Goal: Task Accomplishment & Management: Manage account settings

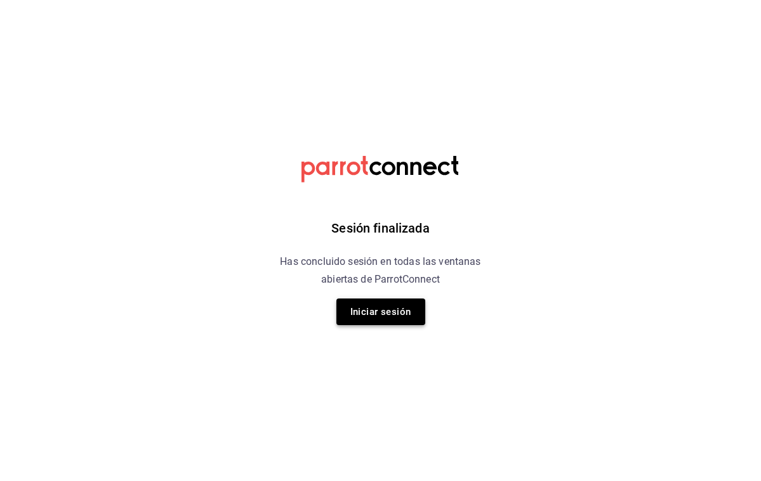
click at [363, 306] on button "Iniciar sesión" at bounding box center [380, 312] width 89 height 27
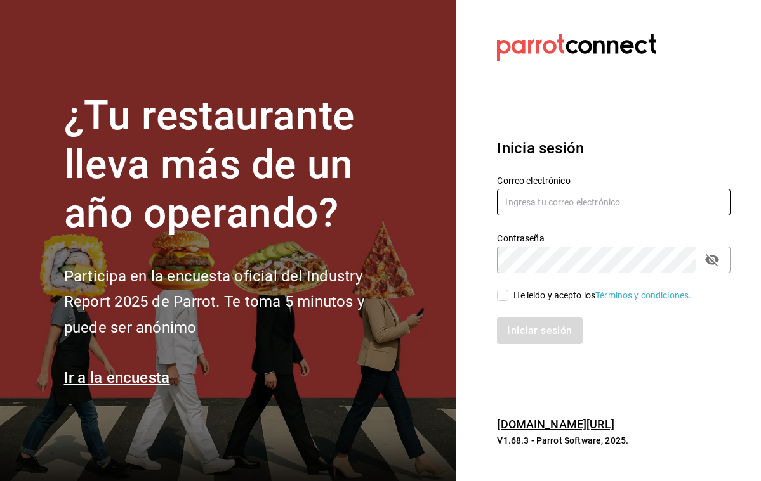
type input "[PERSON_NAME][EMAIL_ADDRESS][PERSON_NAME][DOMAIN_NAME]"
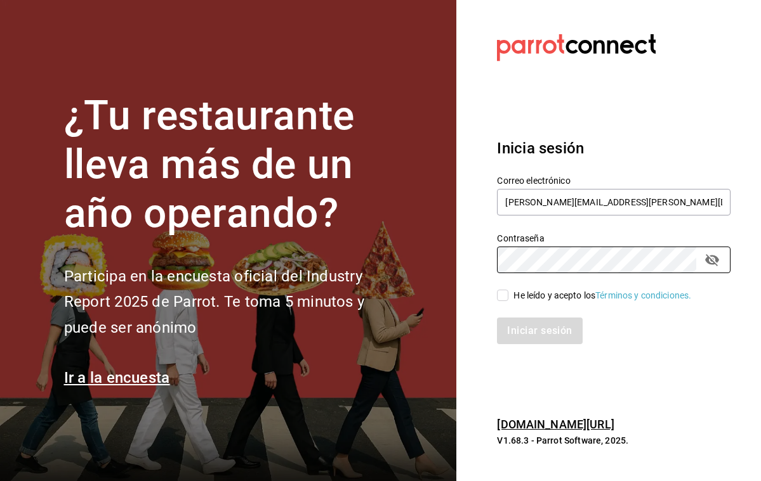
click at [501, 294] on input "He leído y acepto los Términos y condiciones." at bounding box center [502, 295] width 11 height 11
checkbox input "true"
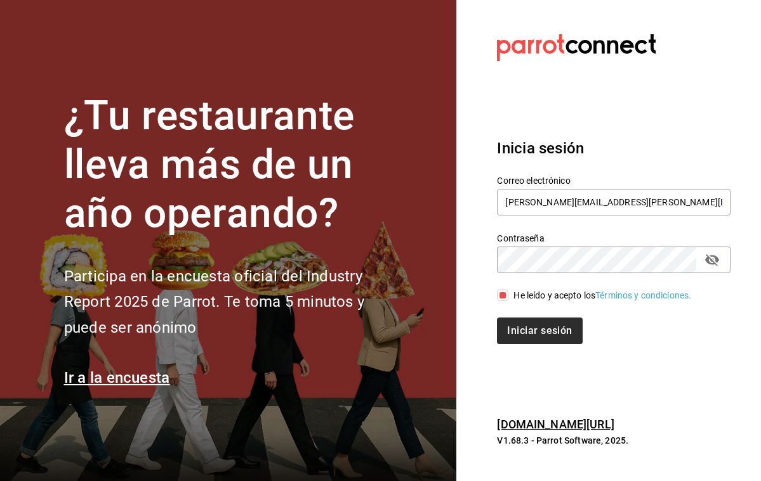
click at [523, 331] on button "Iniciar sesión" at bounding box center [539, 331] width 85 height 27
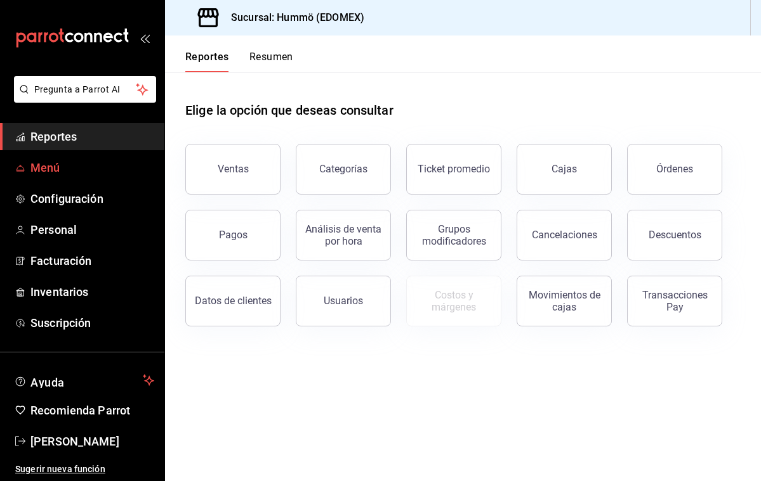
click at [51, 170] on span "Menú" at bounding box center [92, 167] width 124 height 17
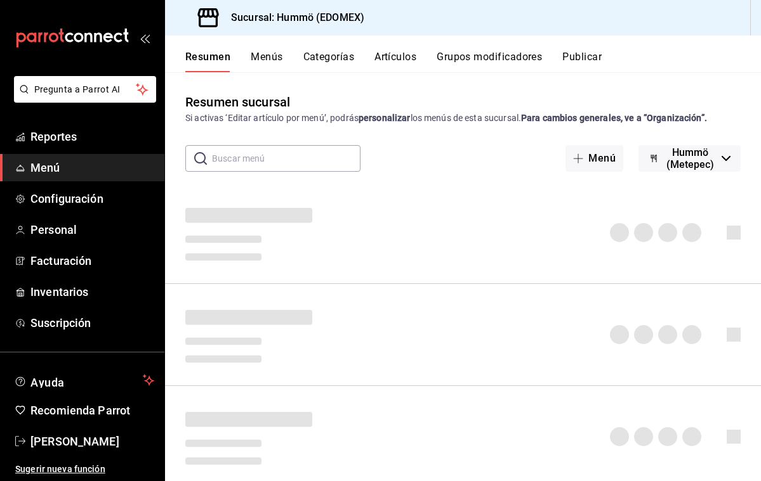
click at [51, 171] on span "Menú" at bounding box center [92, 167] width 124 height 17
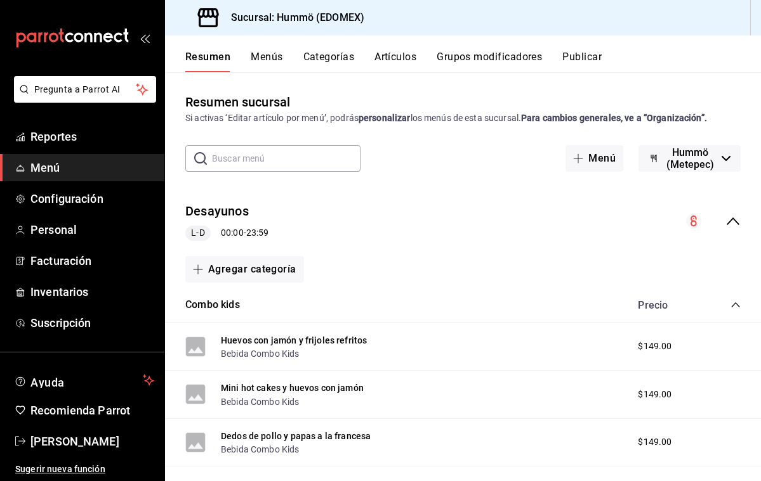
click at [337, 56] on button "Categorías" at bounding box center [328, 62] width 51 height 22
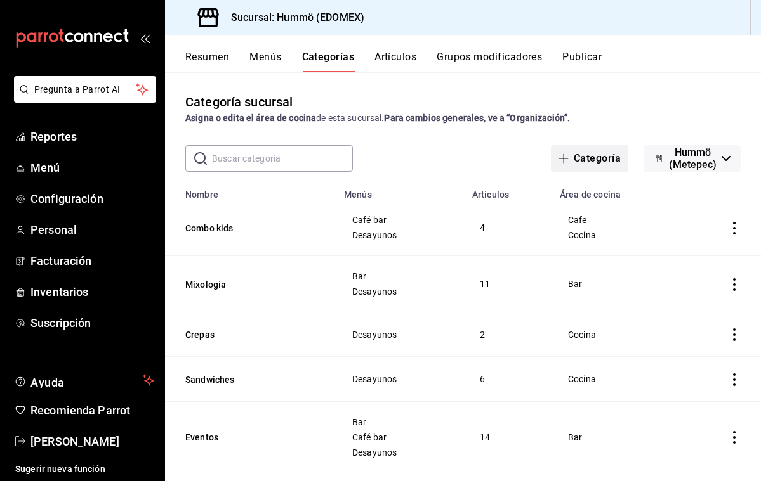
click at [551, 157] on button "Categoría" at bounding box center [589, 158] width 77 height 27
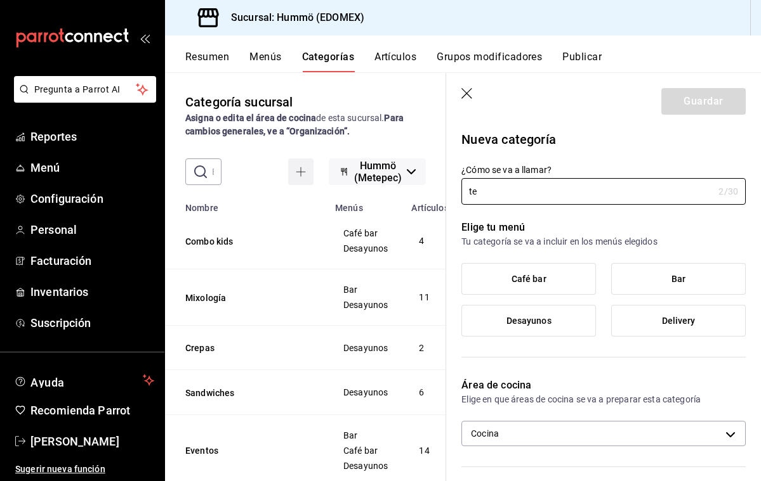
type input "t"
type input "Tenedor Libre"
click at [521, 319] on span "Desayunos" at bounding box center [528, 321] width 45 height 11
click at [0, 0] on input "Desayunos" at bounding box center [0, 0] width 0 height 0
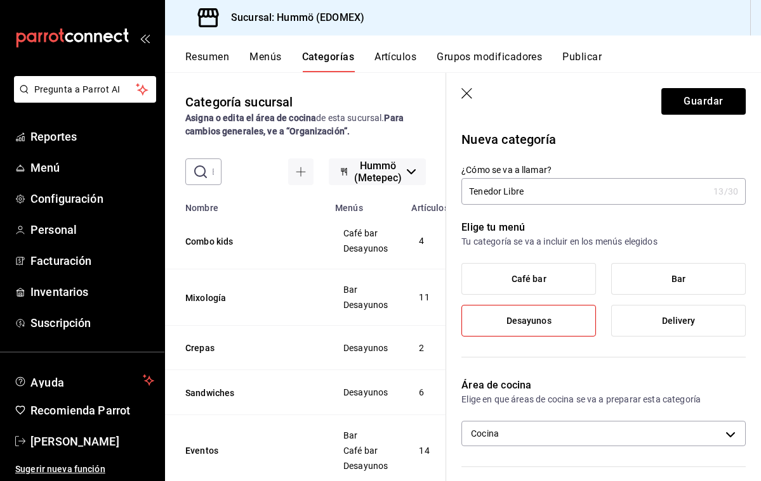
click at [542, 277] on span "Café bar" at bounding box center [528, 279] width 35 height 11
click at [0, 0] on input "Café bar" at bounding box center [0, 0] width 0 height 0
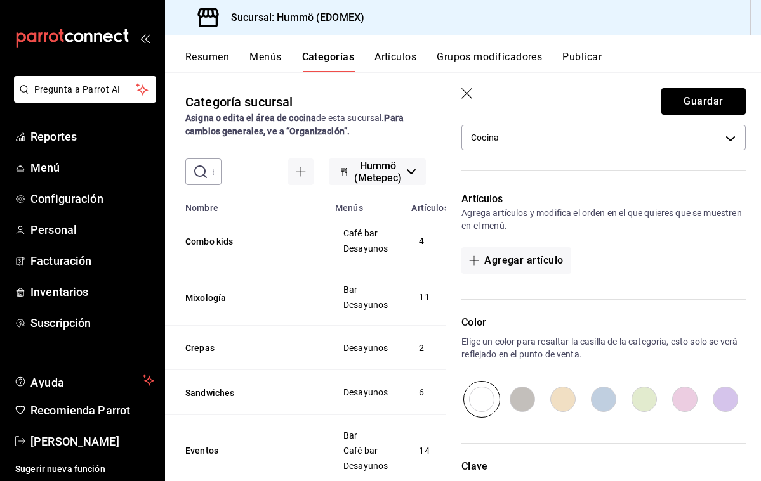
scroll to position [298, 0]
click at [499, 261] on button "Agregar artículo" at bounding box center [515, 258] width 109 height 27
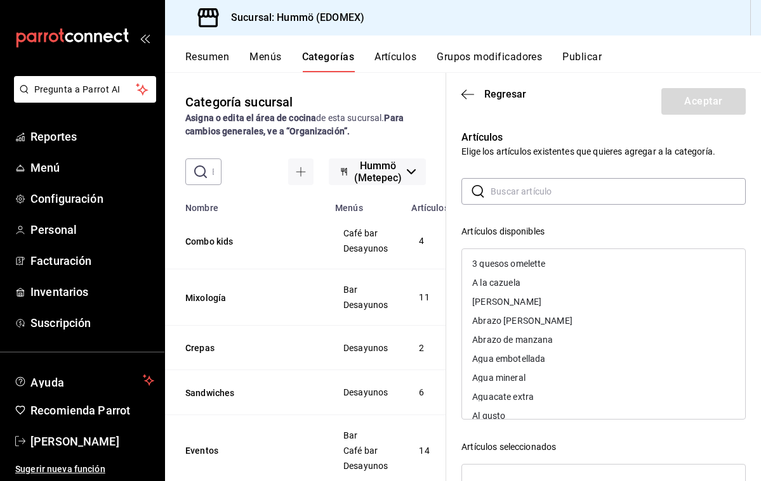
click at [502, 190] on input "text" at bounding box center [617, 191] width 255 height 25
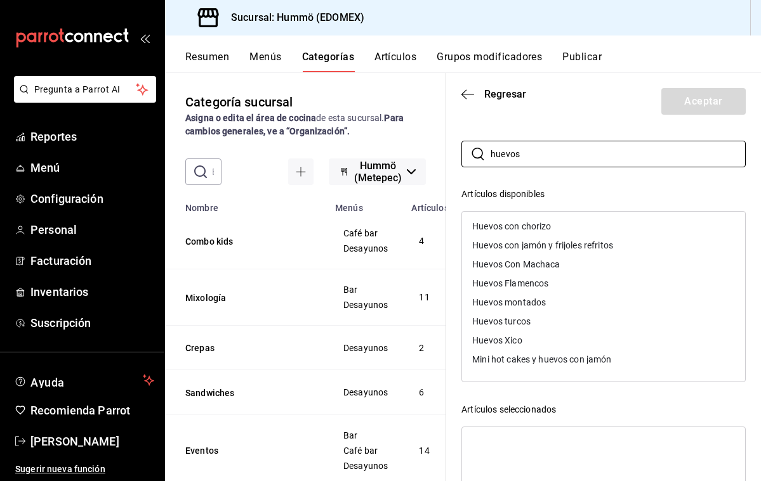
scroll to position [36, 0]
type input "h"
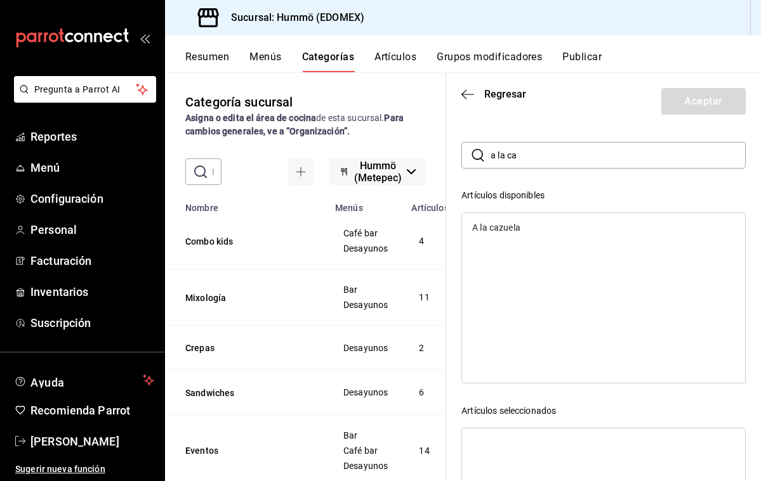
click at [495, 228] on div "A la cazuela" at bounding box center [496, 227] width 48 height 9
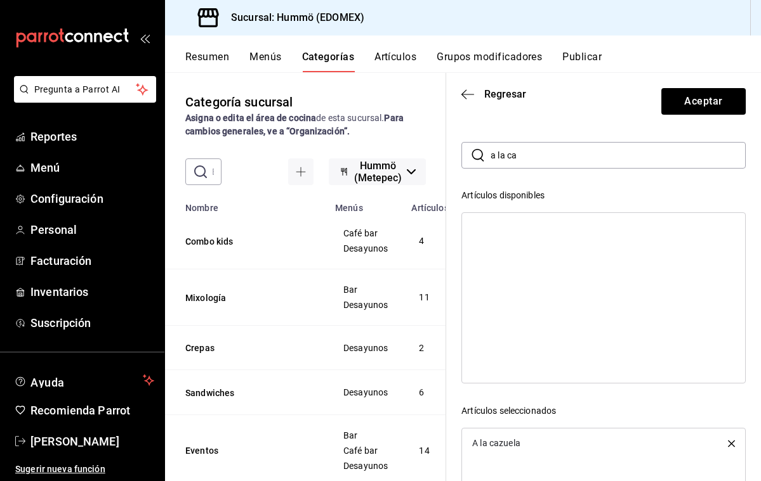
click at [525, 155] on input "a la ca" at bounding box center [617, 155] width 255 height 25
type input "a"
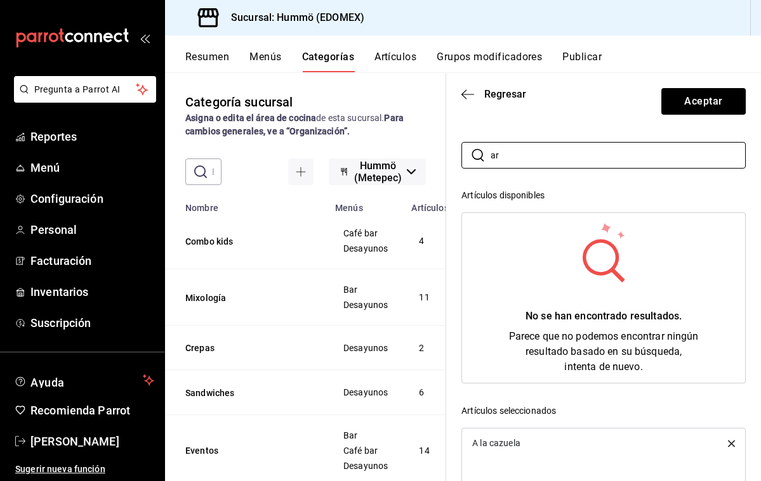
type input "a"
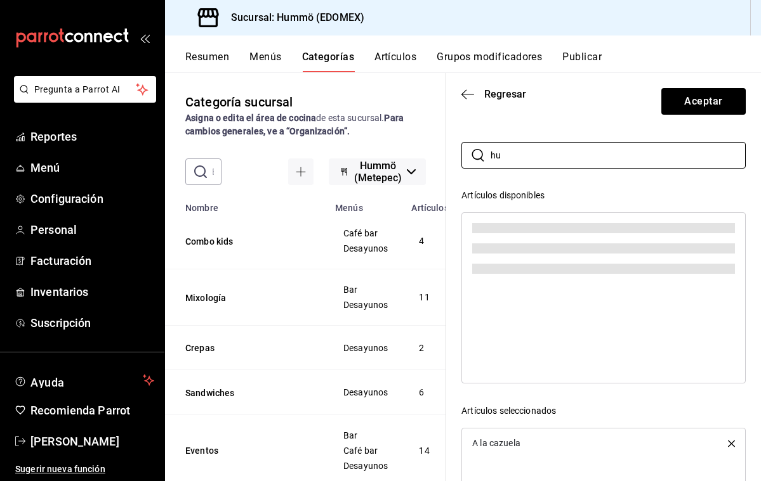
type input "h"
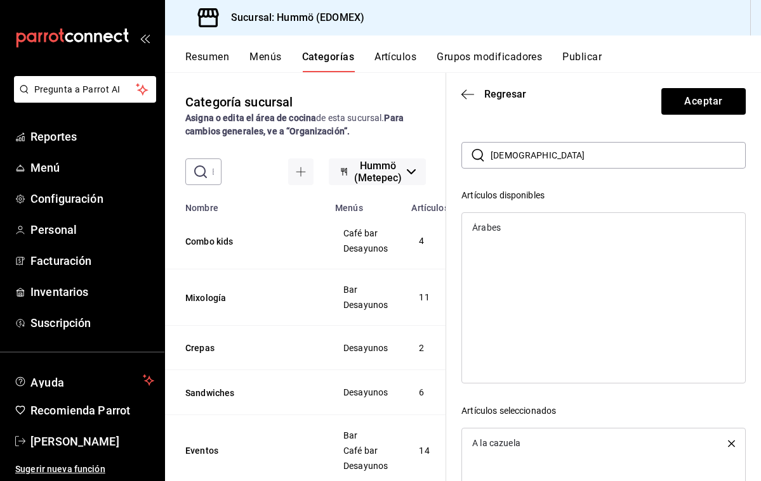
click at [491, 226] on div "Árabes" at bounding box center [486, 227] width 29 height 9
click at [521, 159] on input "árabes" at bounding box center [617, 155] width 255 height 25
type input "á"
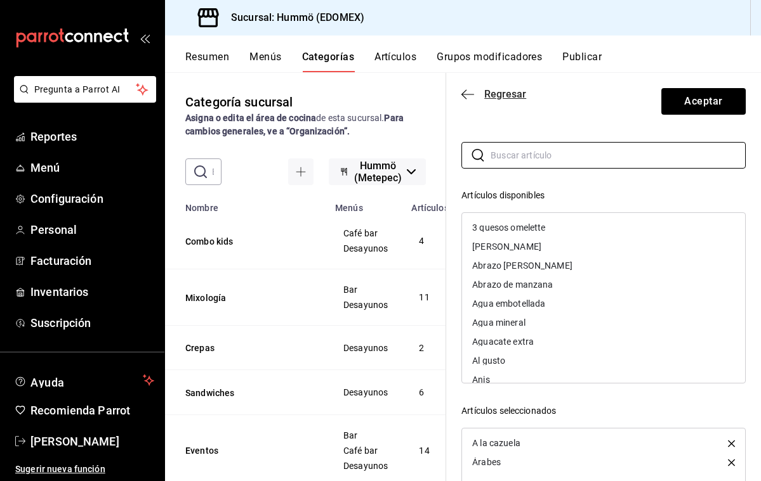
click at [464, 93] on icon "button" at bounding box center [467, 94] width 13 height 11
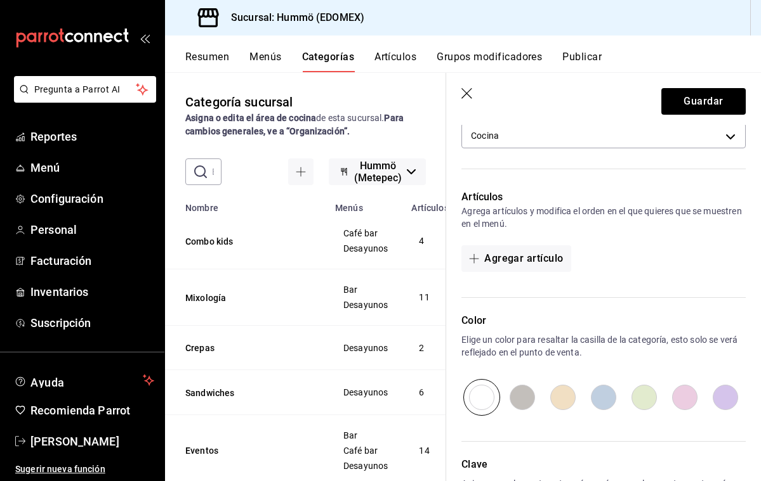
click at [467, 93] on icon "button" at bounding box center [467, 94] width 13 height 13
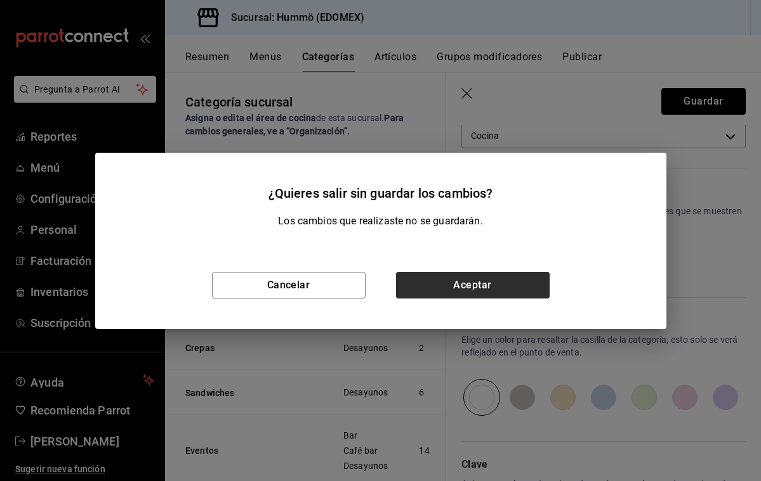
click at [427, 297] on button "Aceptar" at bounding box center [473, 285] width 154 height 27
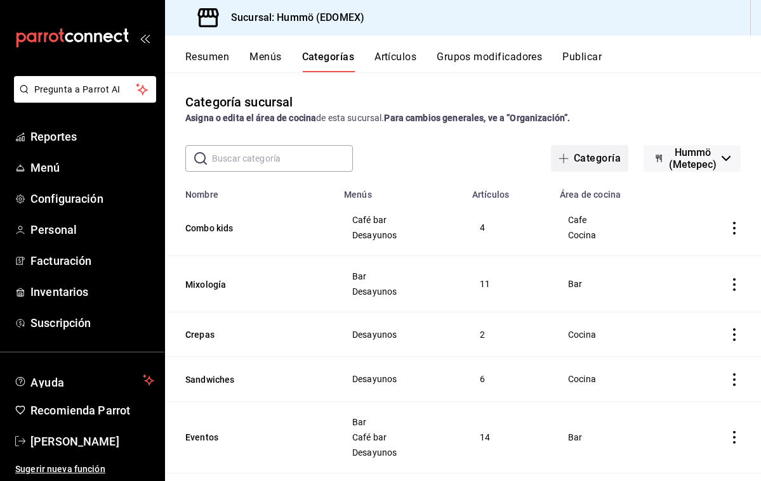
click at [551, 161] on button "Categoría" at bounding box center [589, 158] width 77 height 27
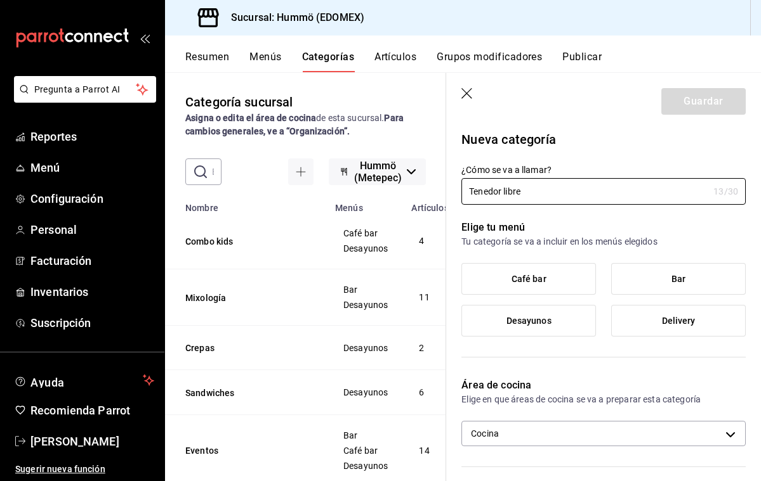
type input "Tenedor libre"
click at [562, 280] on label "Café bar" at bounding box center [528, 279] width 133 height 30
click at [0, 0] on input "Café bar" at bounding box center [0, 0] width 0 height 0
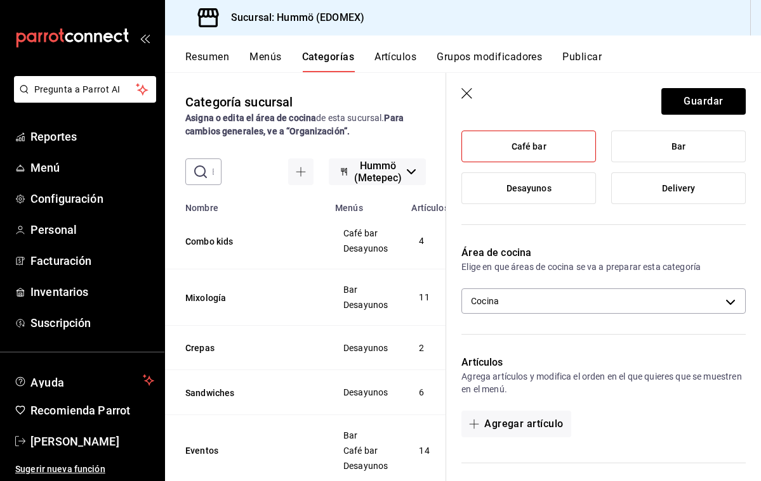
scroll to position [131, 0]
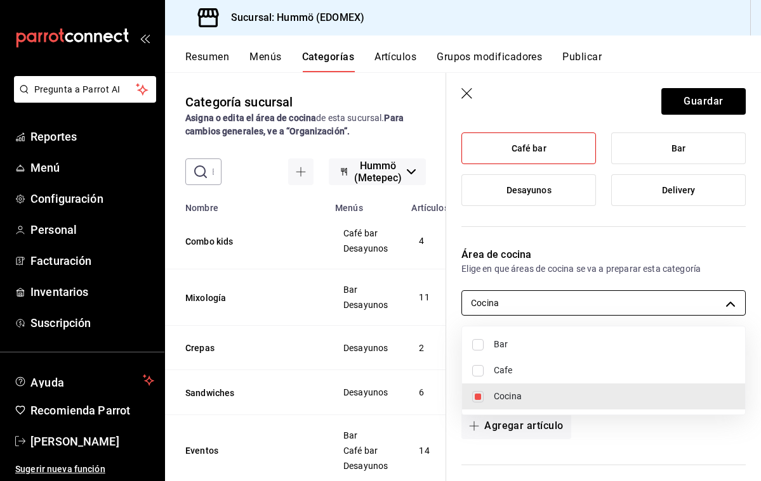
click at [701, 306] on body "Pregunta a Parrot AI Reportes Menú Configuración Personal Facturación Inventari…" at bounding box center [380, 240] width 761 height 481
click at [480, 344] on input "checkbox" at bounding box center [477, 344] width 11 height 11
checkbox input "true"
type input "1cafc953-72d8-4a29-af6d-617bfa8ddccf,825b754a-9a0e-4776-a166-f731ba94fa12"
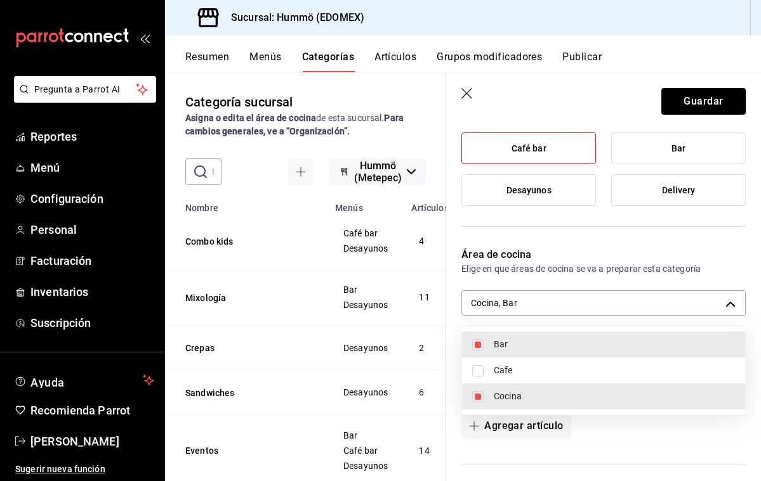
click at [480, 395] on input "checkbox" at bounding box center [477, 396] width 11 height 11
checkbox input "false"
type input "825b754a-9a0e-4776-a166-f731ba94fa12"
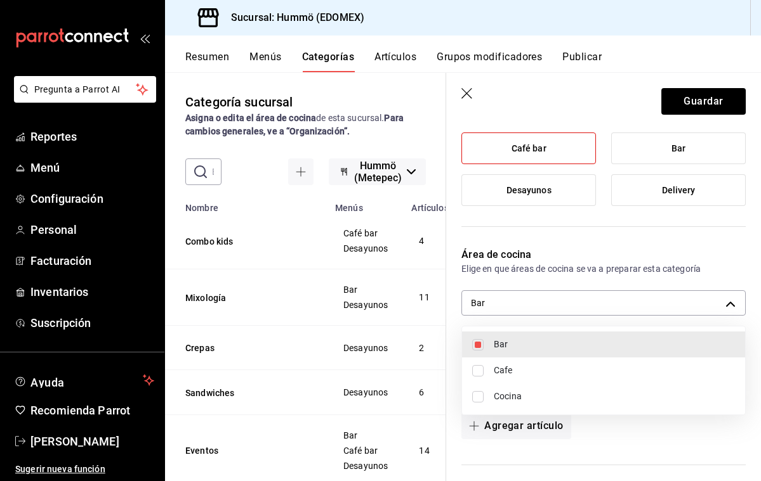
click at [518, 426] on div at bounding box center [380, 240] width 761 height 481
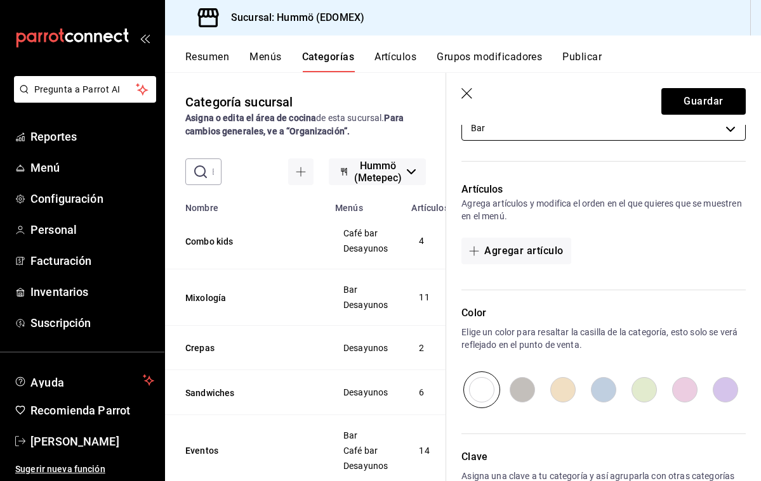
scroll to position [313, 0]
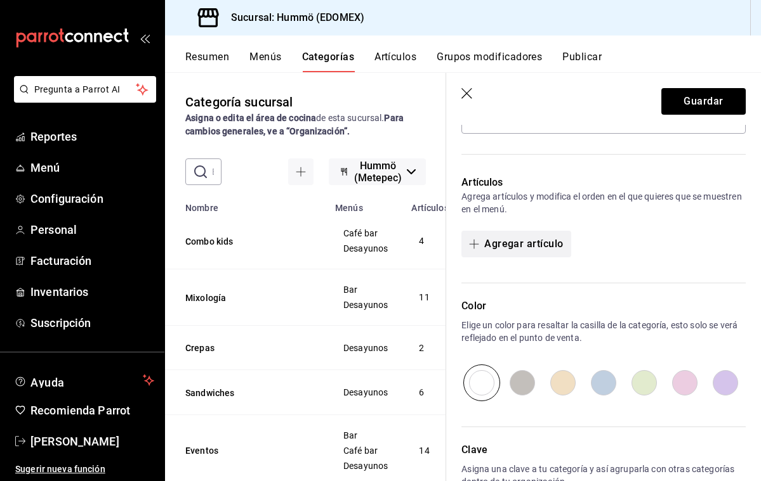
click at [520, 243] on button "Agregar artículo" at bounding box center [515, 244] width 109 height 27
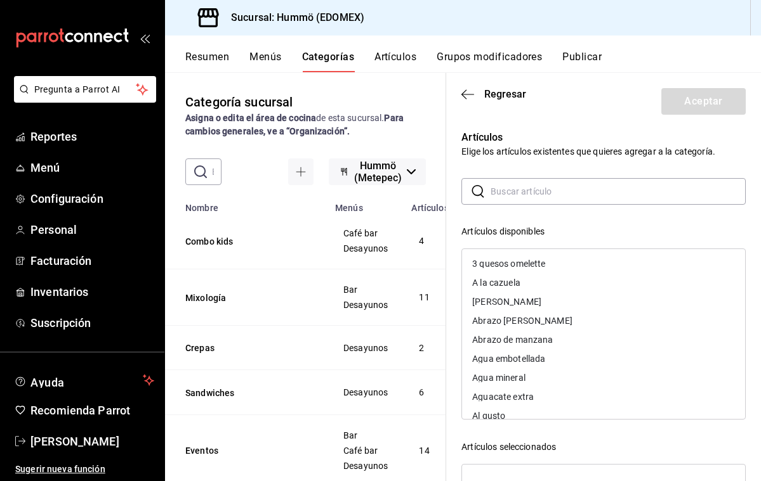
click at [500, 192] on input "text" at bounding box center [617, 191] width 255 height 25
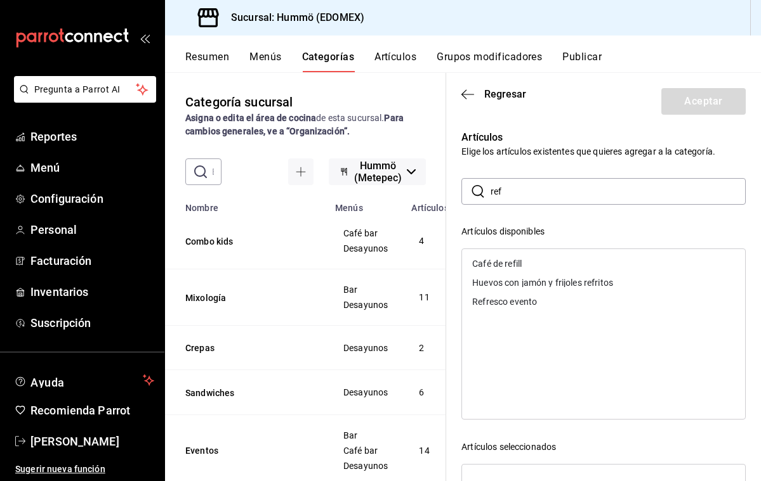
click at [516, 261] on div "Café de refill" at bounding box center [496, 263] width 49 height 9
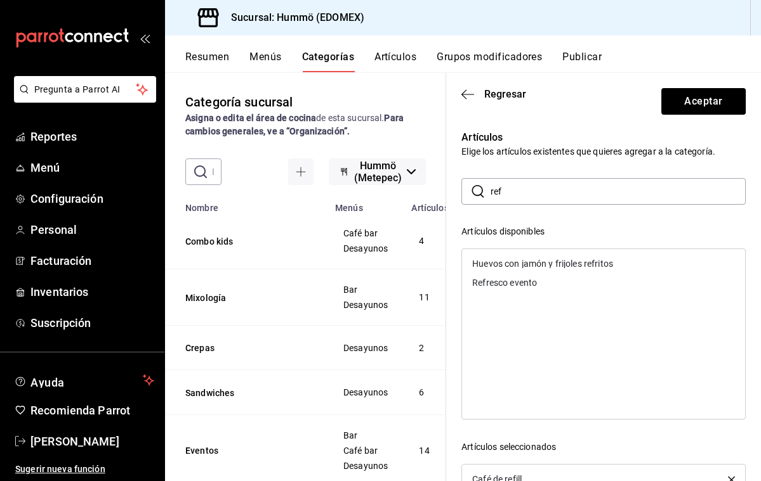
click at [502, 193] on input "ref" at bounding box center [617, 191] width 255 height 25
type input "r"
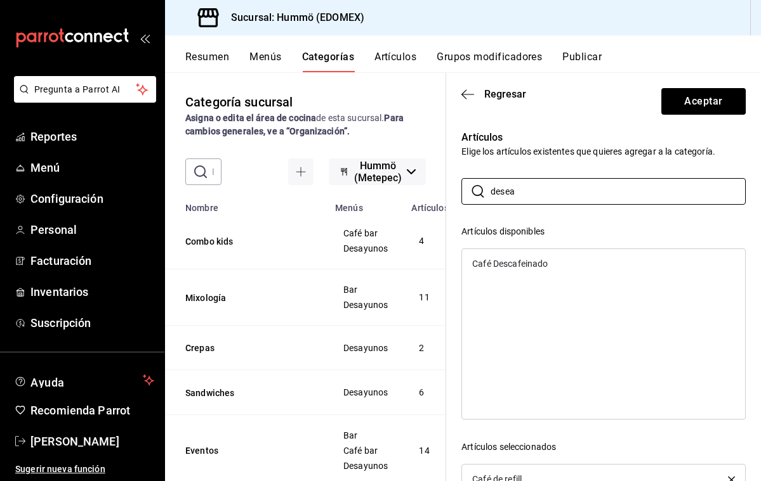
drag, startPoint x: 507, startPoint y: 213, endPoint x: 506, endPoint y: 265, distance: 51.4
click at [506, 265] on div "Café Descafeinado" at bounding box center [509, 263] width 75 height 9
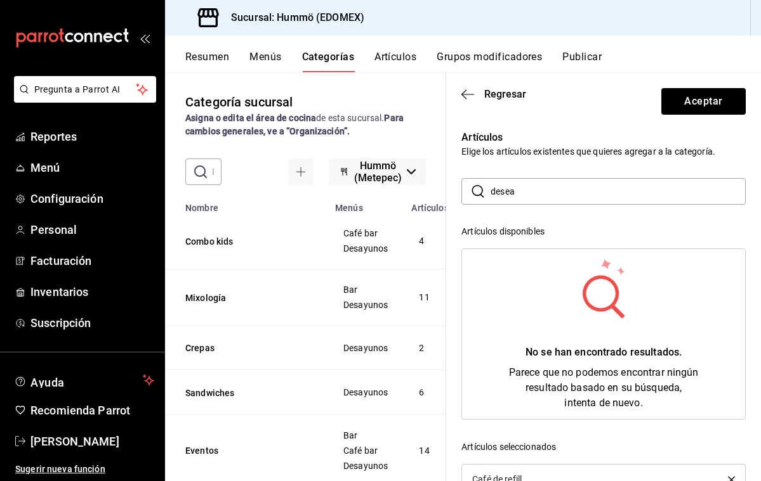
click at [516, 193] on input "desea" at bounding box center [617, 191] width 255 height 25
type input "d"
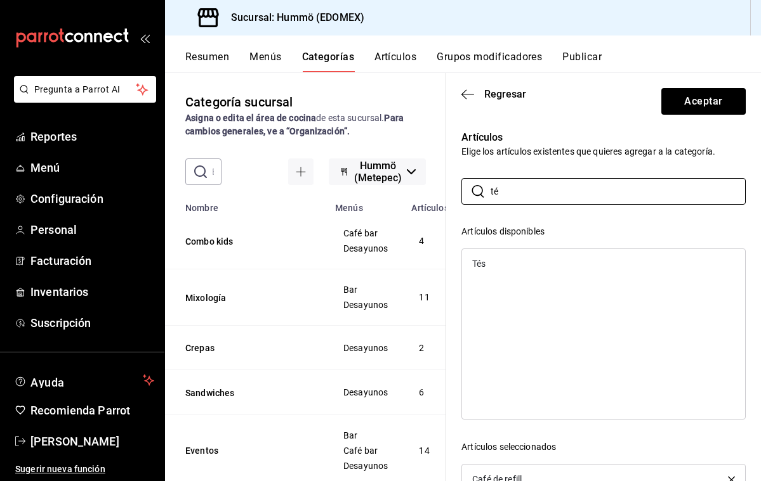
type input "té"
click at [492, 264] on div "Tés" at bounding box center [603, 263] width 283 height 19
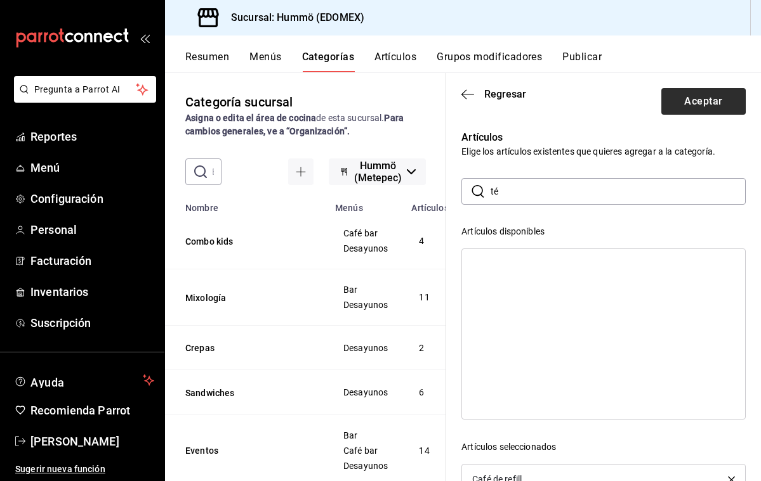
click at [709, 100] on button "Aceptar" at bounding box center [703, 101] width 84 height 27
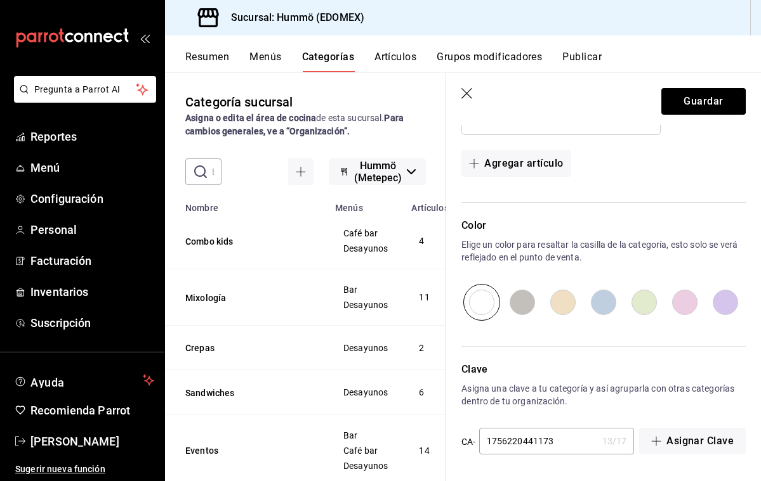
scroll to position [491, 0]
click at [705, 100] on button "Guardar" at bounding box center [703, 101] width 84 height 27
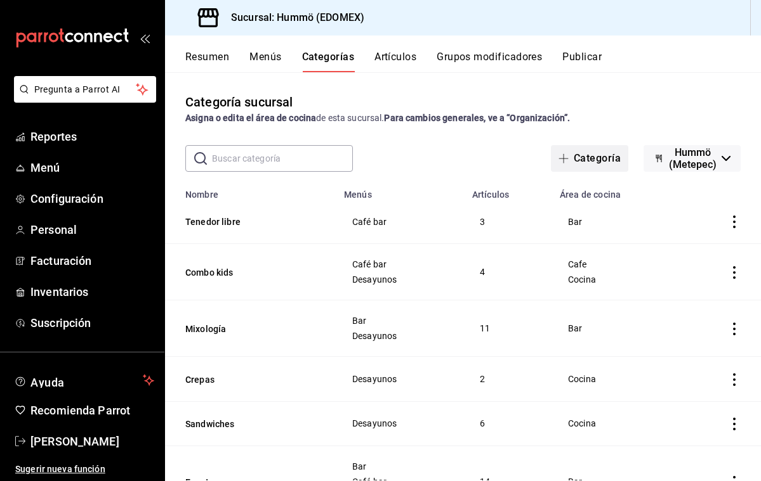
click at [551, 159] on button "Categoría" at bounding box center [589, 158] width 77 height 27
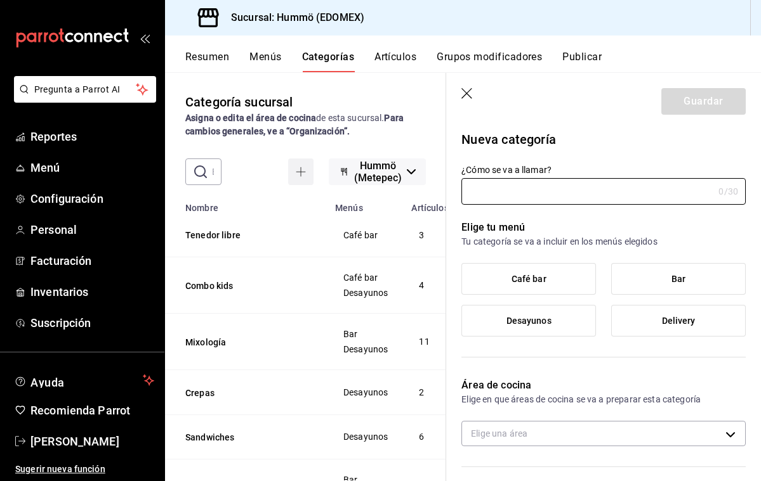
type input "1cafc953-72d8-4a29-af6d-617bfa8ddccf"
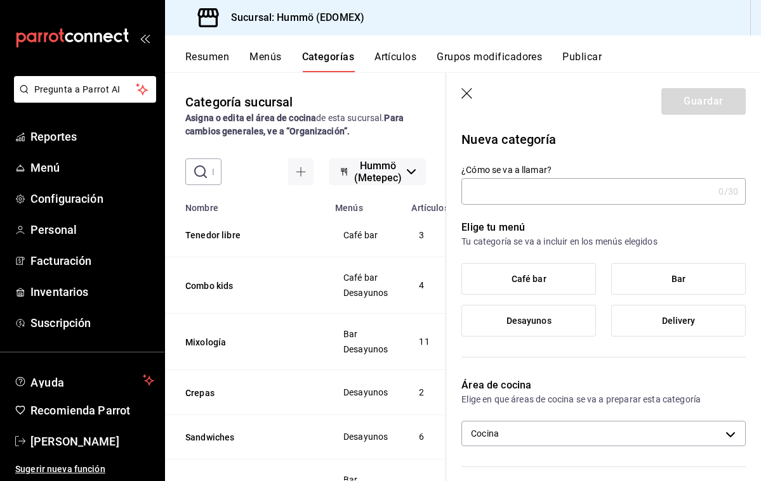
click at [466, 92] on icon "button" at bounding box center [466, 93] width 11 height 11
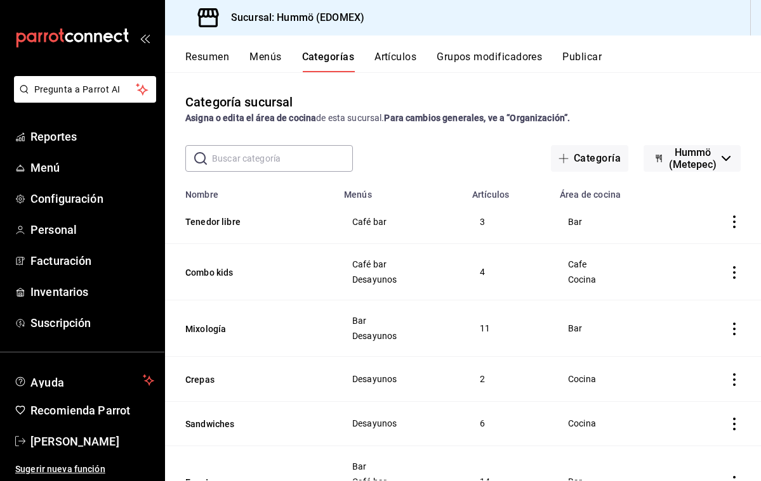
click at [220, 159] on input "text" at bounding box center [282, 158] width 141 height 25
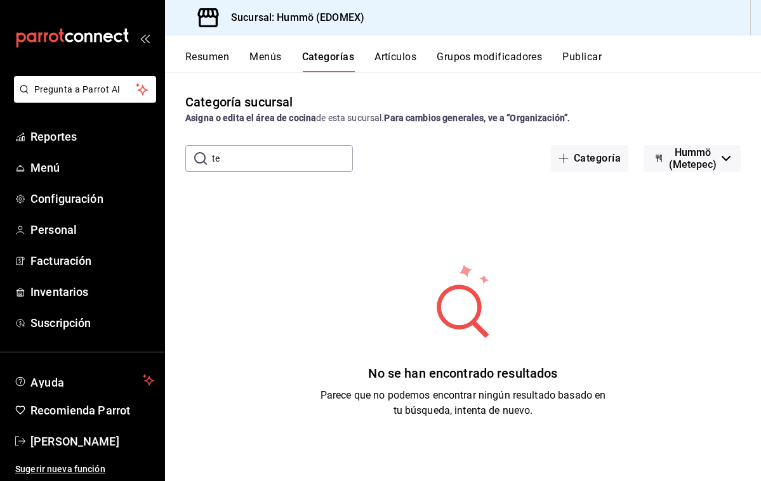
type input "t"
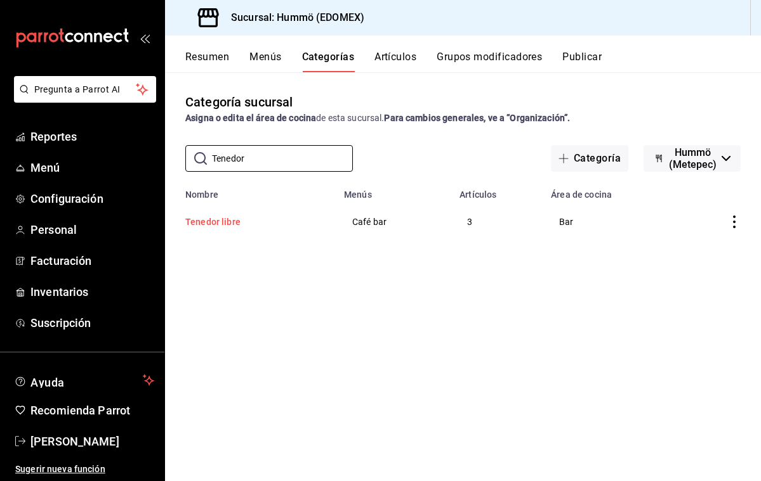
type input "Tenedor"
click at [204, 223] on button "Tenedor libre" at bounding box center [248, 222] width 127 height 13
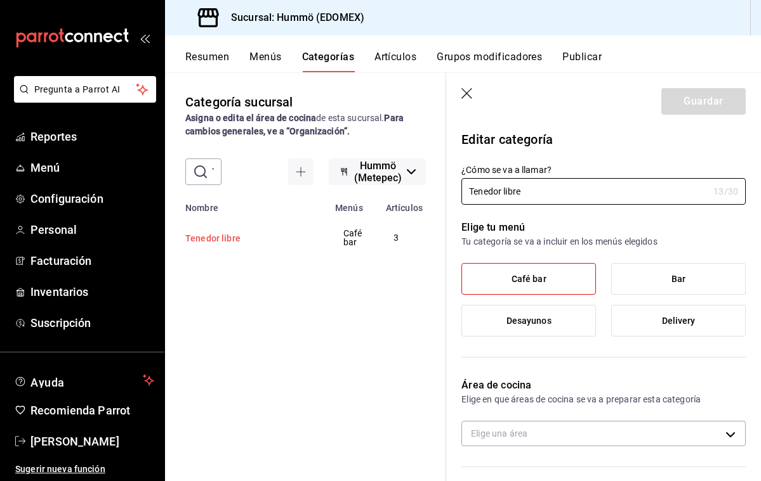
type input "825b754a-9a0e-4776-a166-f731ba94fa12"
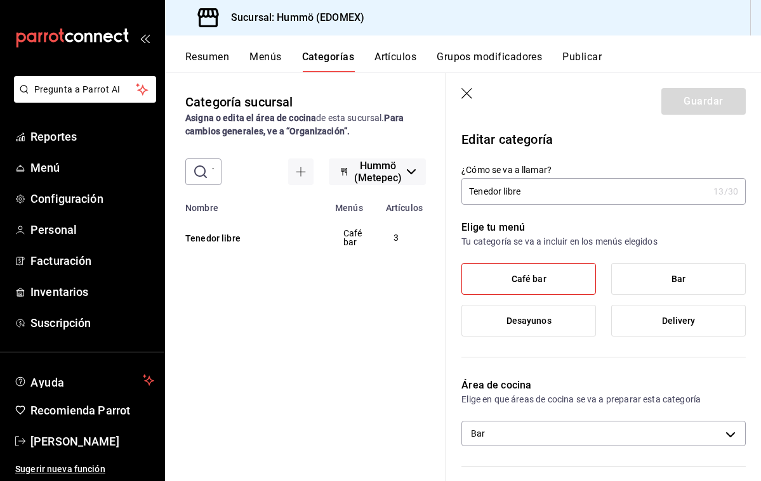
click at [554, 317] on label "Desayunos" at bounding box center [528, 321] width 133 height 30
click at [0, 0] on input "Desayunos" at bounding box center [0, 0] width 0 height 0
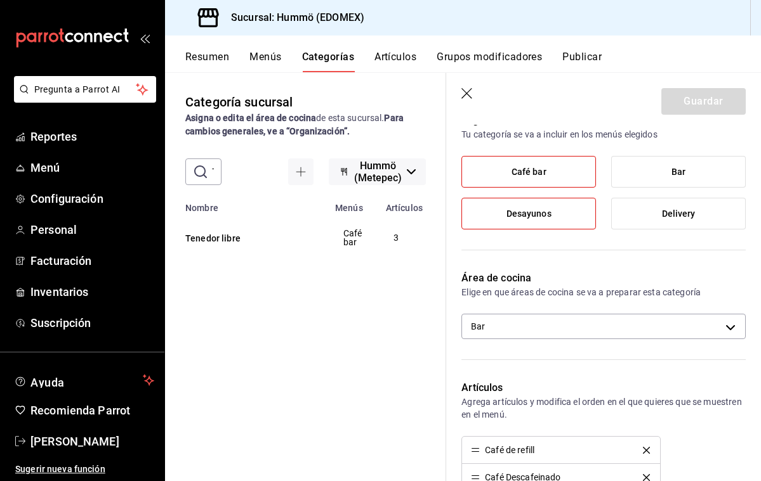
scroll to position [107, 0]
click at [522, 173] on span "Café bar" at bounding box center [528, 172] width 35 height 11
click at [0, 0] on input "Café bar" at bounding box center [0, 0] width 0 height 0
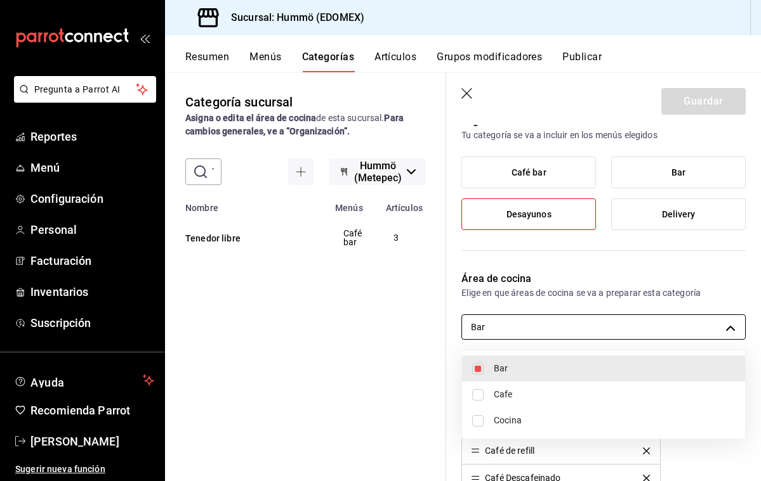
click at [612, 327] on body "Pregunta a Parrot AI Reportes Menú Configuración Personal Facturación Inventari…" at bounding box center [380, 240] width 761 height 481
click at [467, 93] on div at bounding box center [380, 240] width 761 height 481
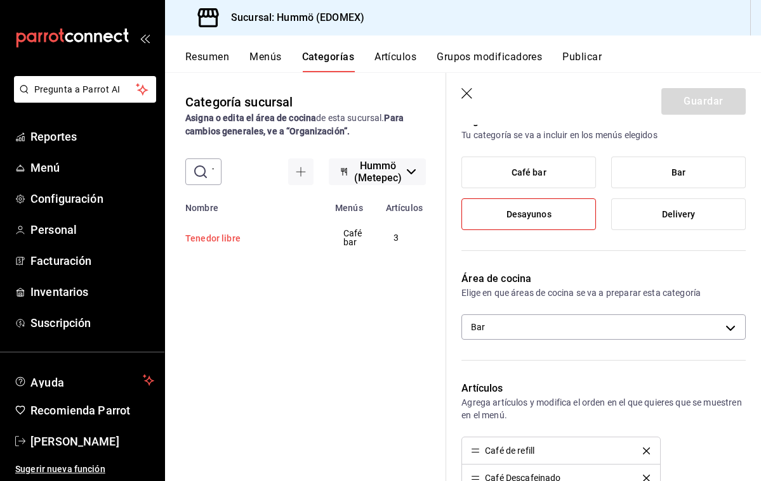
click at [195, 238] on button "Tenedor libre" at bounding box center [248, 238] width 127 height 13
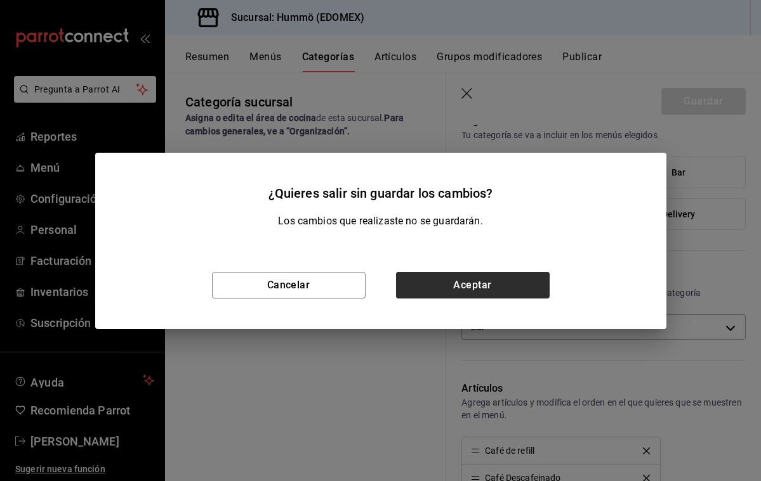
click at [441, 278] on button "Aceptar" at bounding box center [473, 285] width 154 height 27
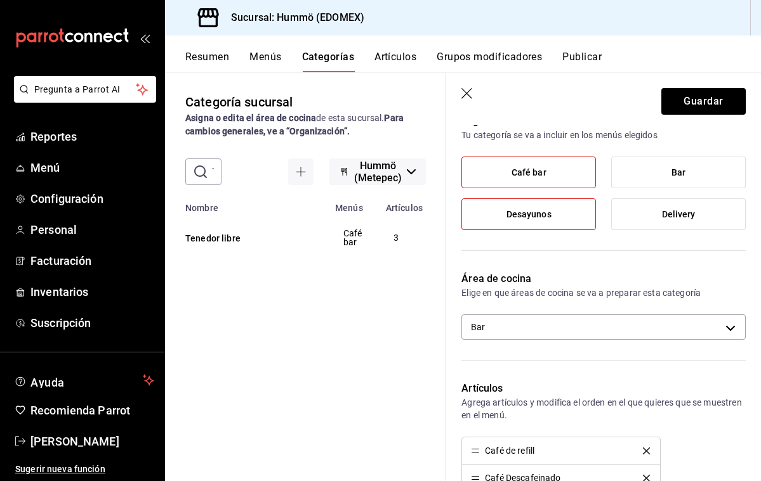
click at [466, 95] on icon "button" at bounding box center [467, 94] width 13 height 13
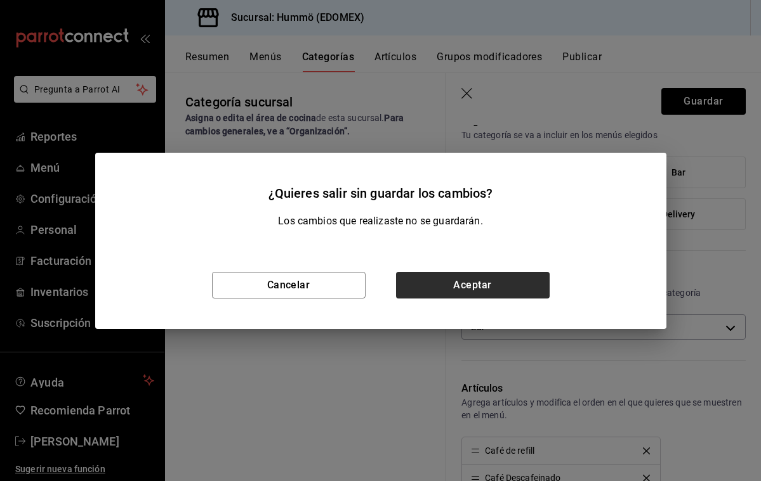
click at [471, 281] on button "Aceptar" at bounding box center [473, 285] width 154 height 27
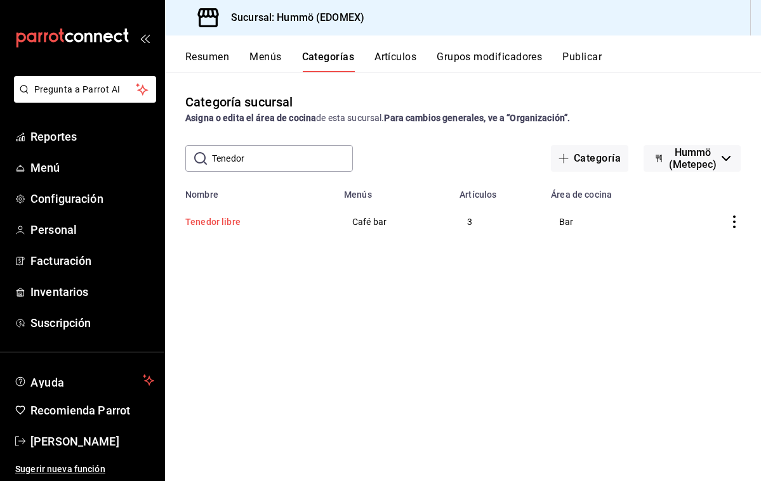
click at [215, 224] on button "Tenedor libre" at bounding box center [248, 222] width 127 height 13
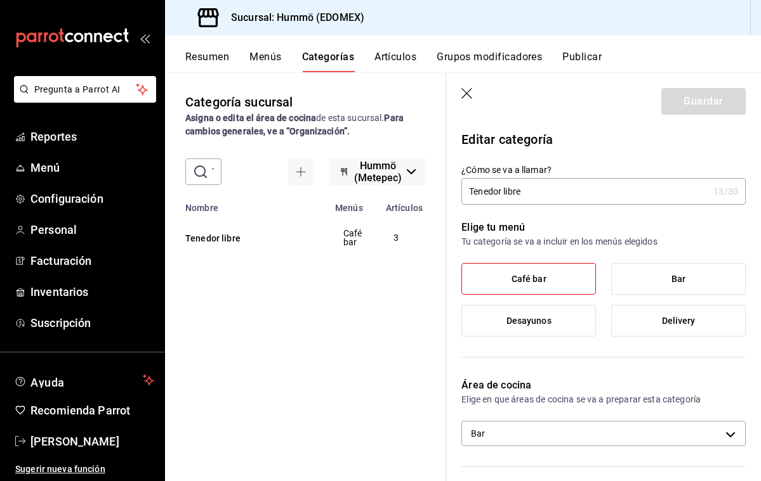
click at [466, 87] on header "Guardar" at bounding box center [603, 99] width 315 height 52
click at [273, 58] on button "Menús" at bounding box center [265, 62] width 32 height 22
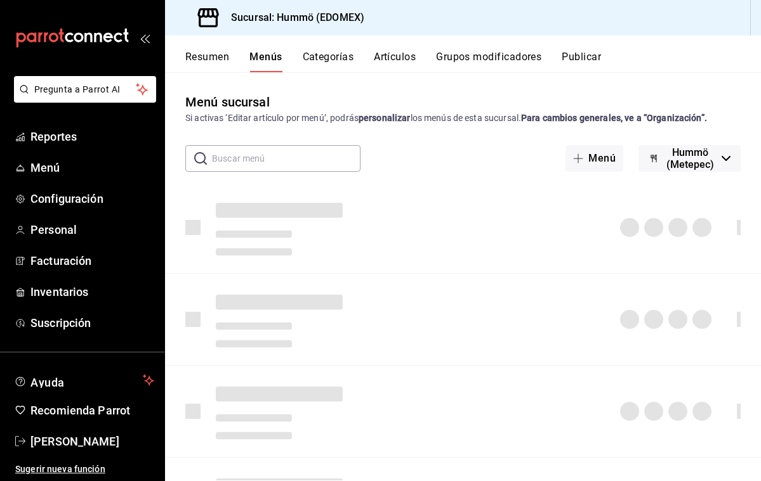
click at [318, 56] on button "Categorías" at bounding box center [328, 62] width 51 height 22
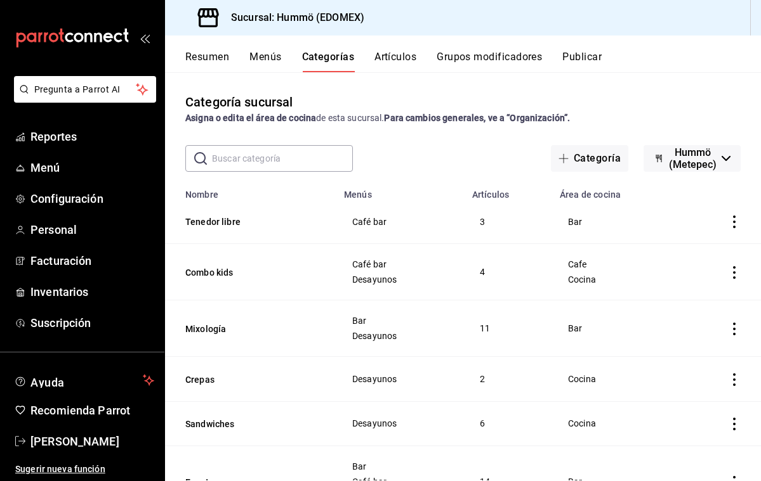
click at [219, 156] on input "text" at bounding box center [282, 158] width 141 height 25
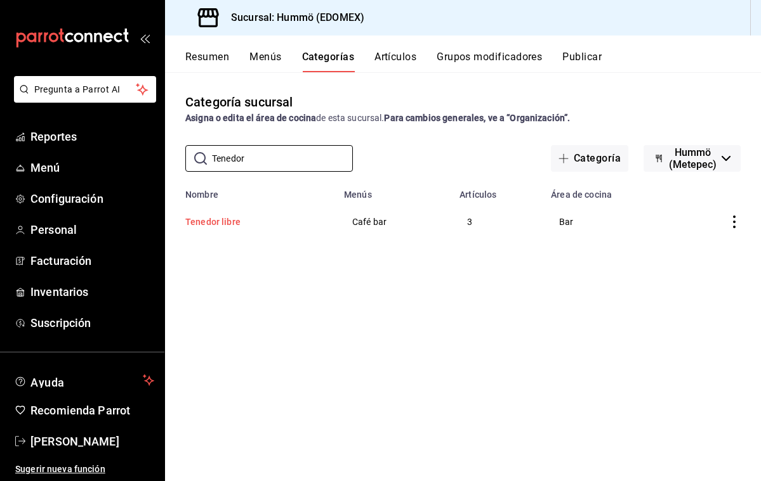
type input "Tenedor"
click at [200, 221] on button "Tenedor libre" at bounding box center [248, 222] width 127 height 13
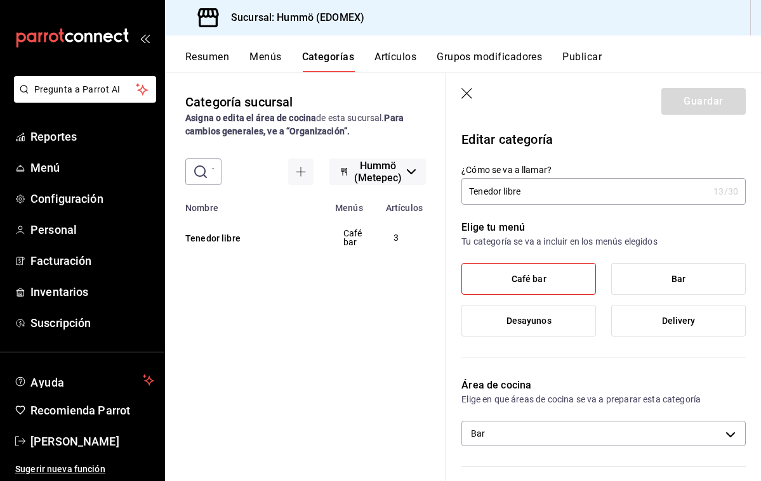
click at [533, 327] on label "Desayunos" at bounding box center [528, 321] width 133 height 30
click at [0, 0] on input "Desayunos" at bounding box center [0, 0] width 0 height 0
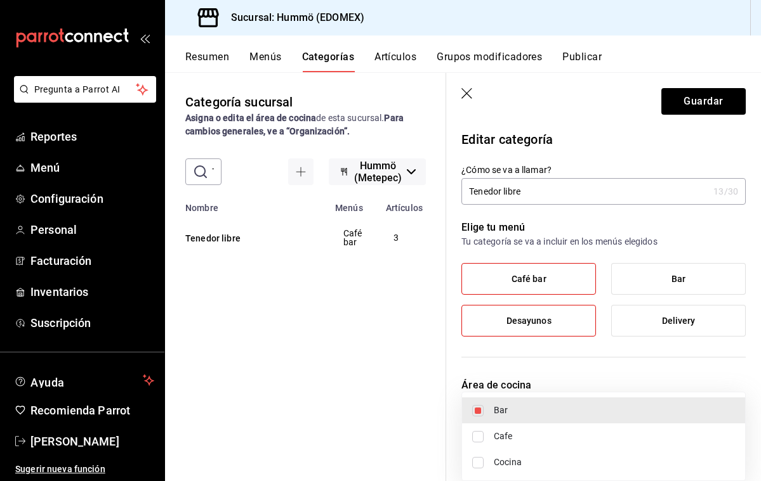
click at [690, 438] on body "Pregunta a Parrot AI Reportes Menú Configuración Personal Facturación Inventari…" at bounding box center [380, 240] width 761 height 481
click at [478, 464] on input "checkbox" at bounding box center [477, 462] width 11 height 11
checkbox input "true"
type input "825b754a-9a0e-4776-a166-f731ba94fa12,1cafc953-72d8-4a29-af6d-617bfa8ddccf"
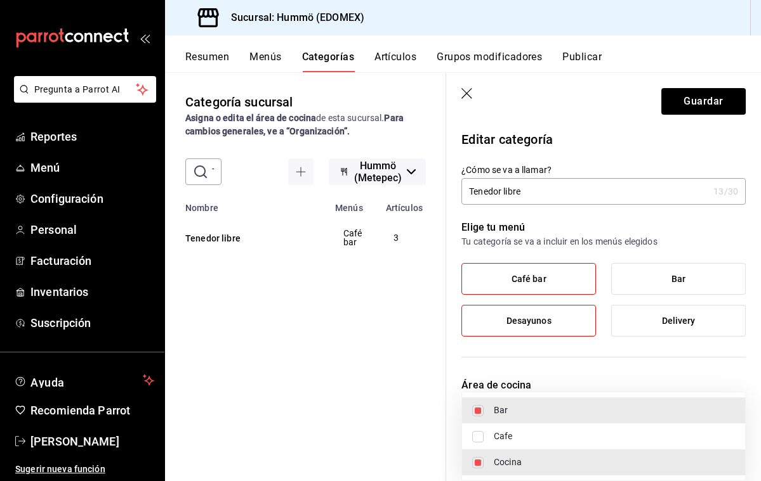
click at [477, 409] on input "checkbox" at bounding box center [477, 410] width 11 height 11
checkbox input "false"
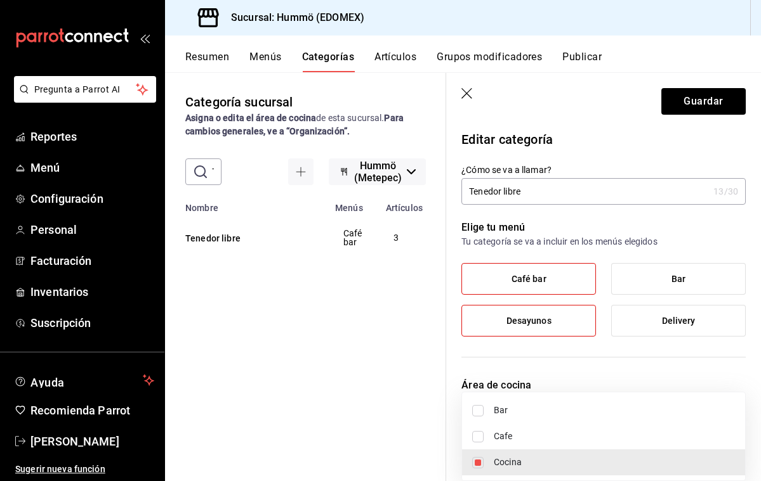
click at [575, 280] on div at bounding box center [380, 240] width 761 height 481
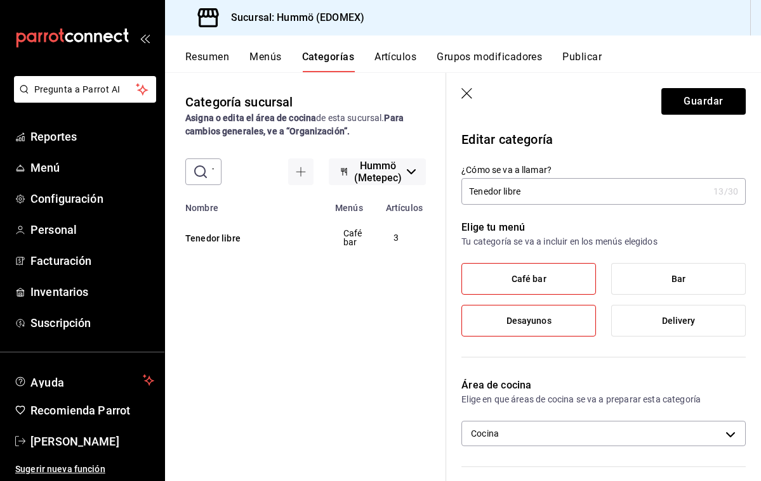
click at [575, 280] on label "Café bar" at bounding box center [528, 279] width 133 height 30
click at [0, 0] on input "Café bar" at bounding box center [0, 0] width 0 height 0
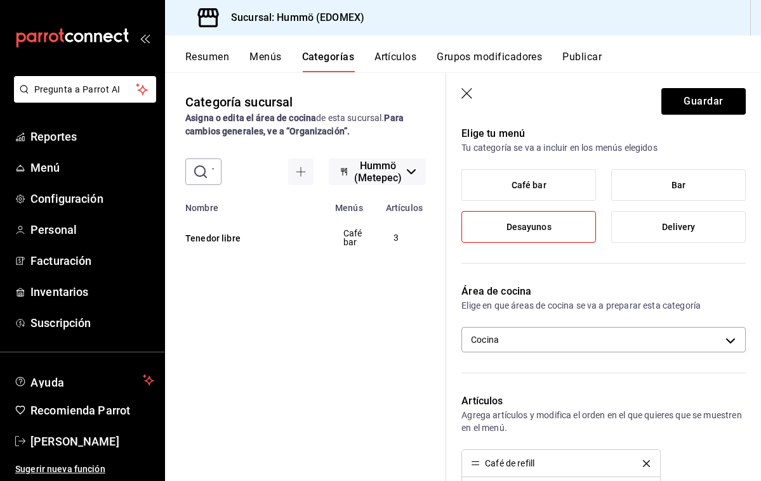
scroll to position [86, 0]
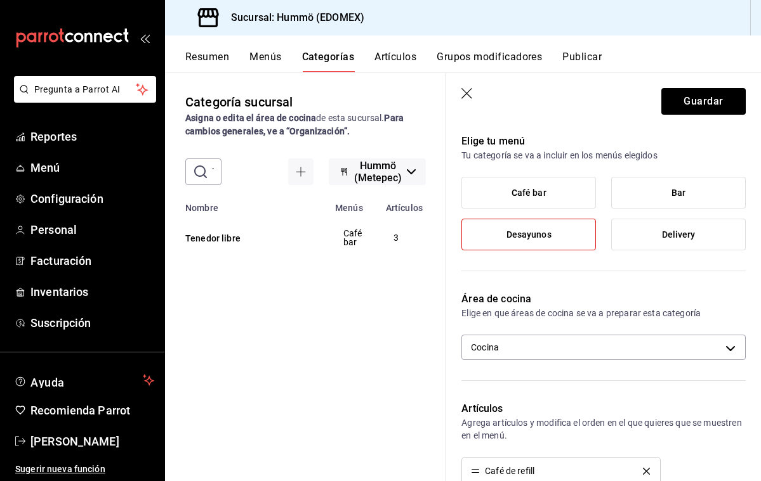
click at [568, 190] on label "Café bar" at bounding box center [528, 193] width 133 height 30
click at [0, 0] on input "Café bar" at bounding box center [0, 0] width 0 height 0
click at [572, 242] on label "Desayunos" at bounding box center [528, 234] width 133 height 30
click at [0, 0] on input "Desayunos" at bounding box center [0, 0] width 0 height 0
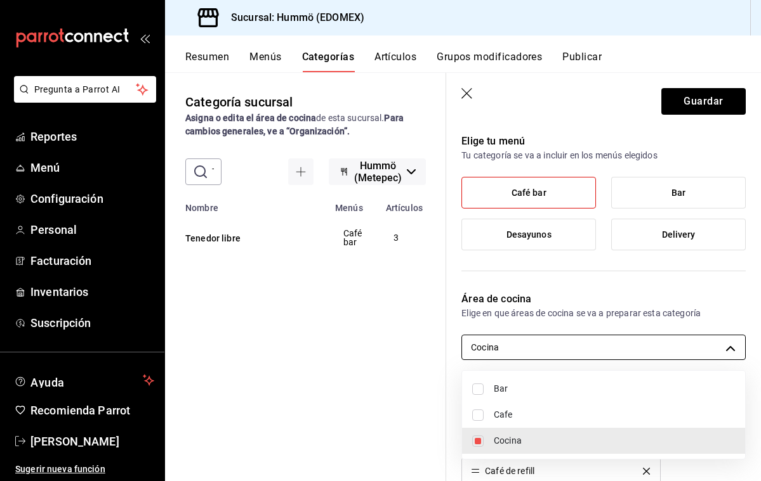
click at [628, 344] on body "Pregunta a Parrot AI Reportes Menú Configuración Personal Facturación Inventari…" at bounding box center [380, 240] width 761 height 481
click at [517, 415] on span "Cafe" at bounding box center [614, 415] width 241 height 13
type input "1cafc953-72d8-4a29-af6d-617bfa8ddccf,9efcc16e-b8d1-48b9-a874-e64a8462715b"
checkbox input "true"
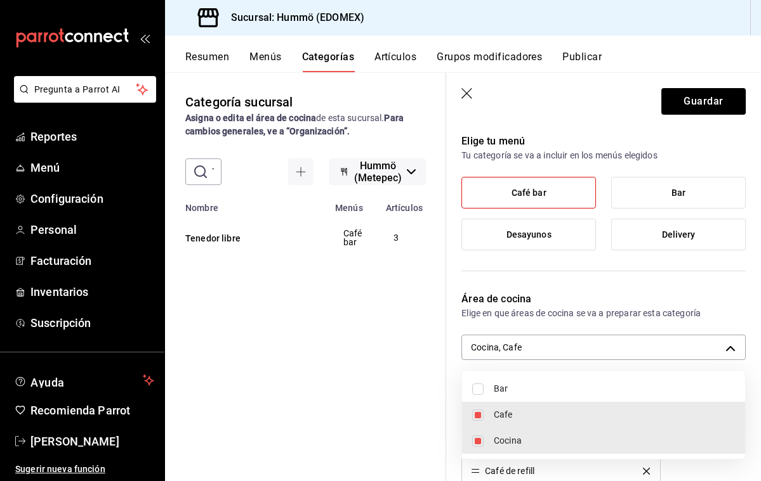
click at [476, 440] on input "checkbox" at bounding box center [477, 441] width 11 height 11
checkbox input "false"
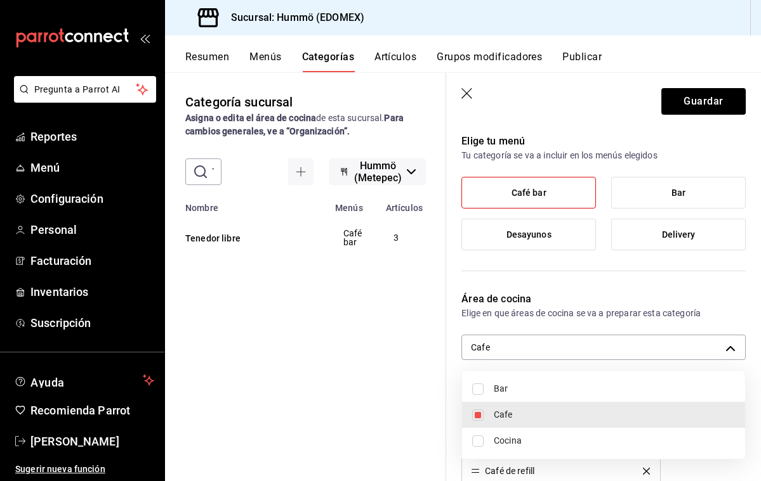
click at [554, 240] on div at bounding box center [380, 240] width 761 height 481
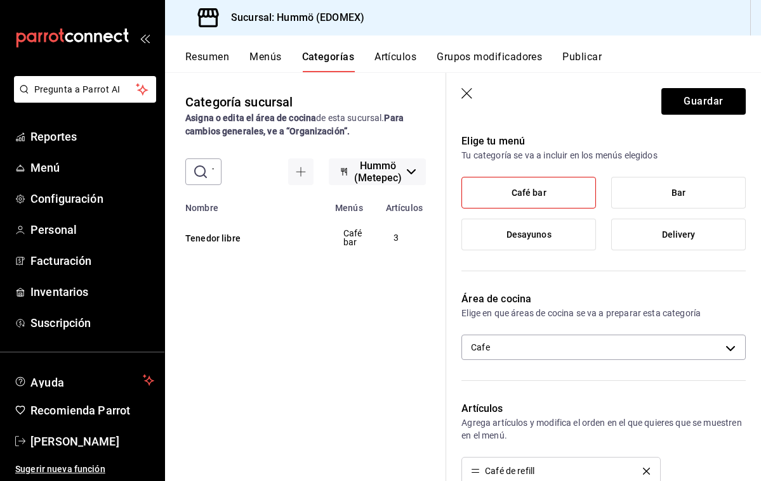
click at [553, 230] on label "Desayunos" at bounding box center [528, 234] width 133 height 30
click at [0, 0] on input "Desayunos" at bounding box center [0, 0] width 0 height 0
click at [564, 189] on label "Café bar" at bounding box center [528, 193] width 133 height 30
click at [0, 0] on input "Café bar" at bounding box center [0, 0] width 0 height 0
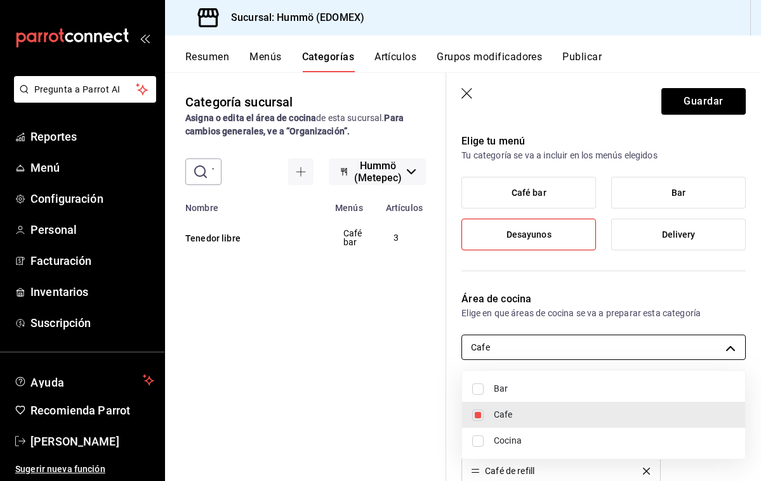
click at [497, 348] on body "Pregunta a Parrot AI Reportes Menú Configuración Personal Facturación Inventari…" at bounding box center [380, 240] width 761 height 481
click at [511, 441] on span "Cocina" at bounding box center [614, 441] width 241 height 13
type input "9efcc16e-b8d1-48b9-a874-e64a8462715b,1cafc953-72d8-4a29-af6d-617bfa8ddccf"
checkbox input "true"
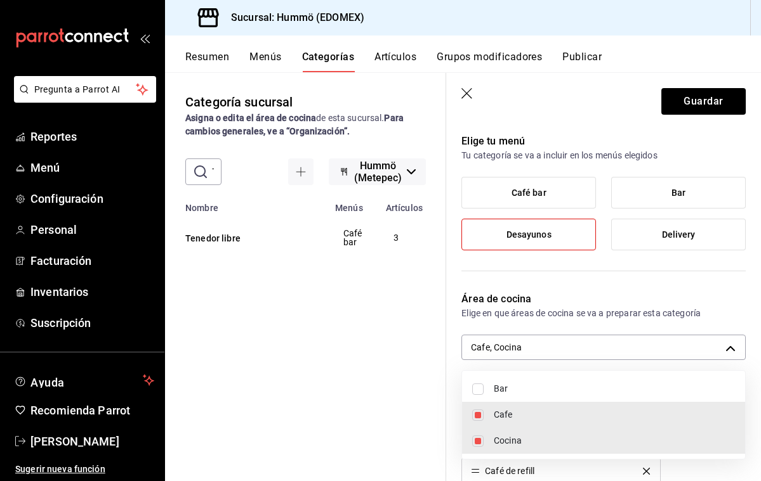
click at [480, 413] on input "checkbox" at bounding box center [477, 415] width 11 height 11
checkbox input "false"
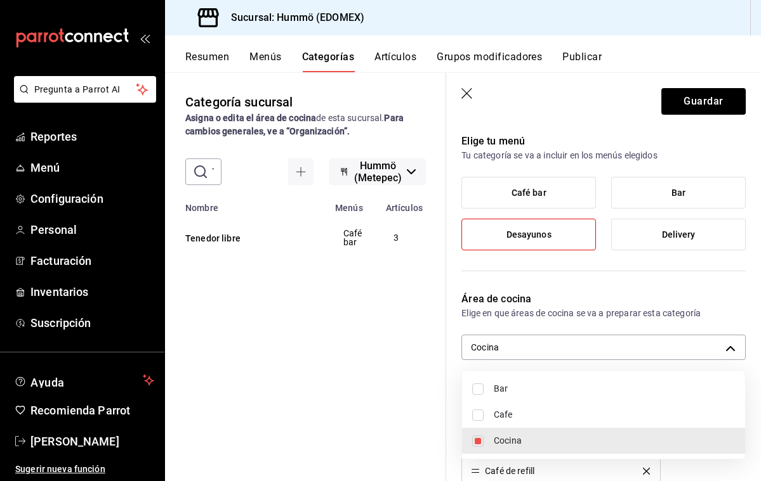
type input "1cafc953-72d8-4a29-af6d-617bfa8ddccf"
drag, startPoint x: 667, startPoint y: 473, endPoint x: 663, endPoint y: 350, distance: 123.1
click at [666, 336] on div at bounding box center [380, 240] width 761 height 481
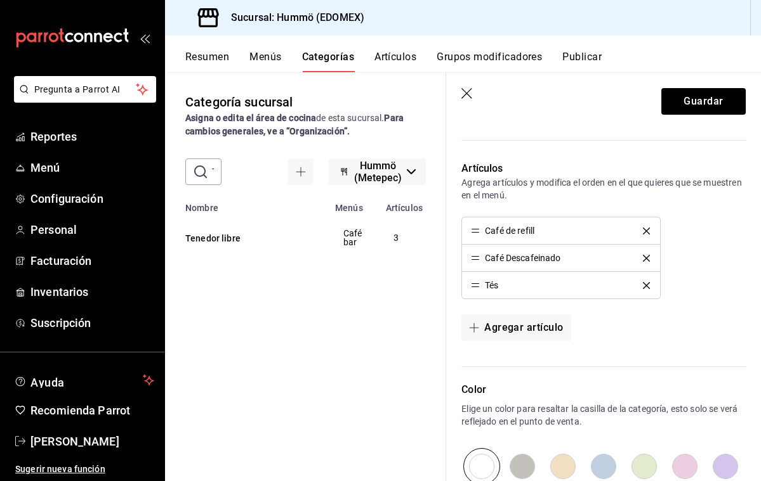
scroll to position [315, 0]
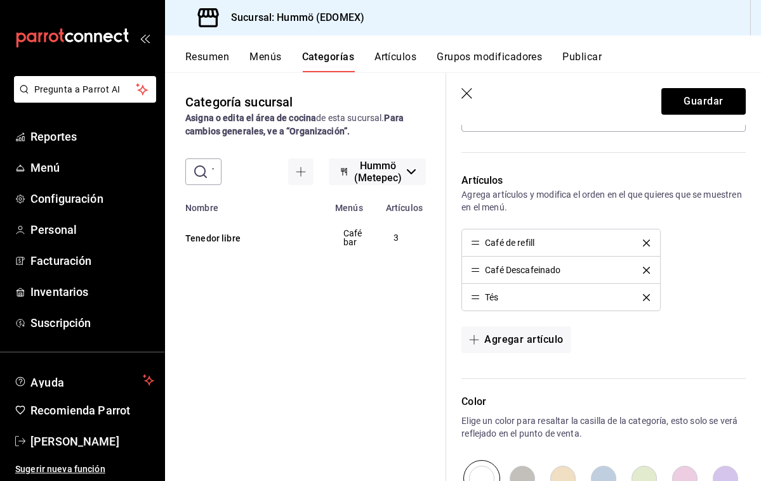
click at [649, 242] on icon "delete" at bounding box center [646, 243] width 7 height 7
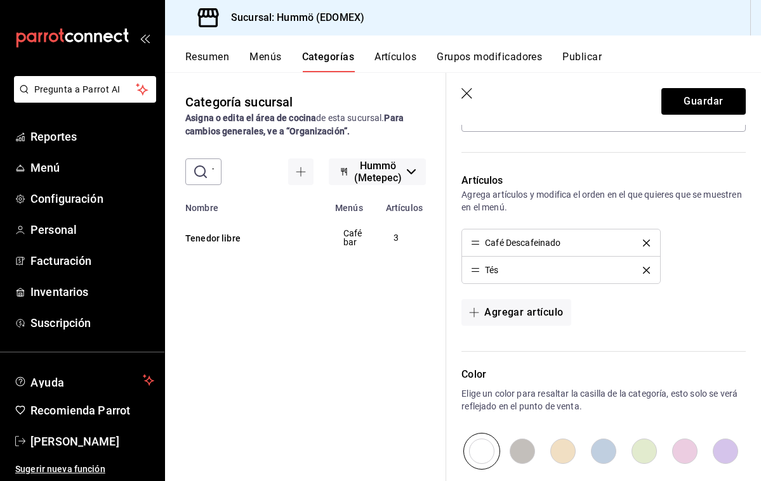
click at [649, 268] on icon "delete" at bounding box center [646, 270] width 7 height 7
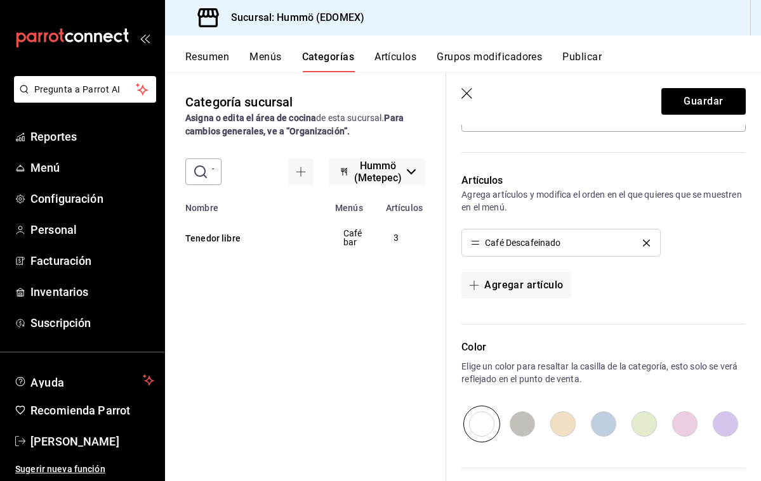
click at [646, 242] on icon "delete" at bounding box center [646, 243] width 7 height 7
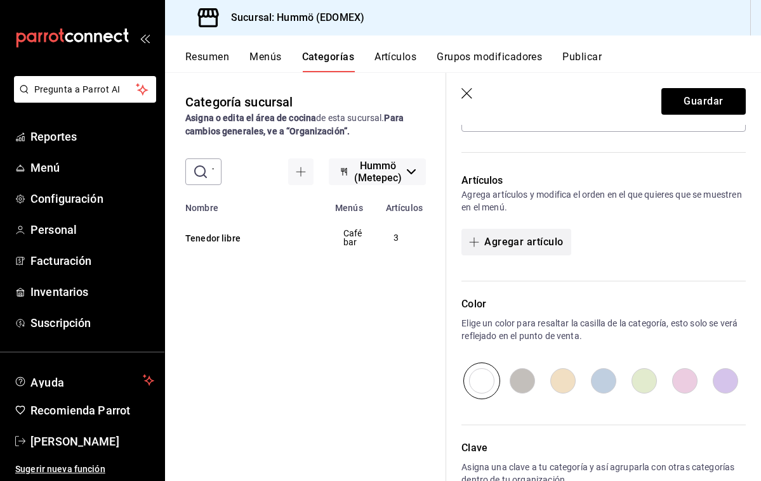
click at [546, 239] on button "Agregar artículo" at bounding box center [515, 242] width 109 height 27
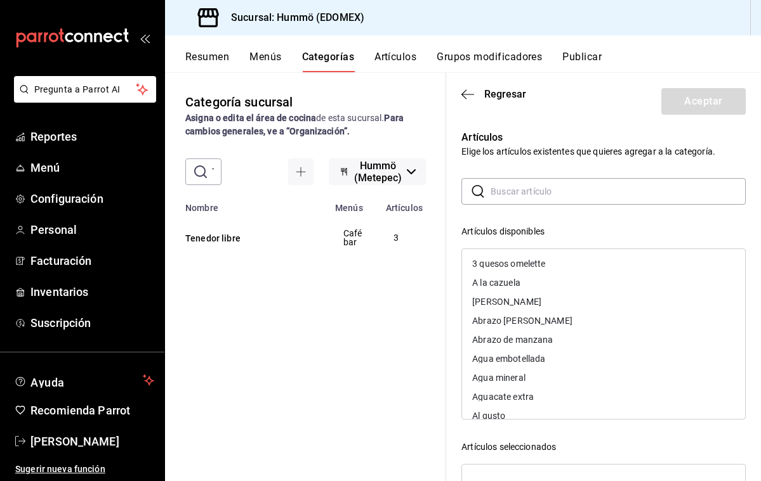
click at [492, 196] on input "text" at bounding box center [617, 191] width 255 height 25
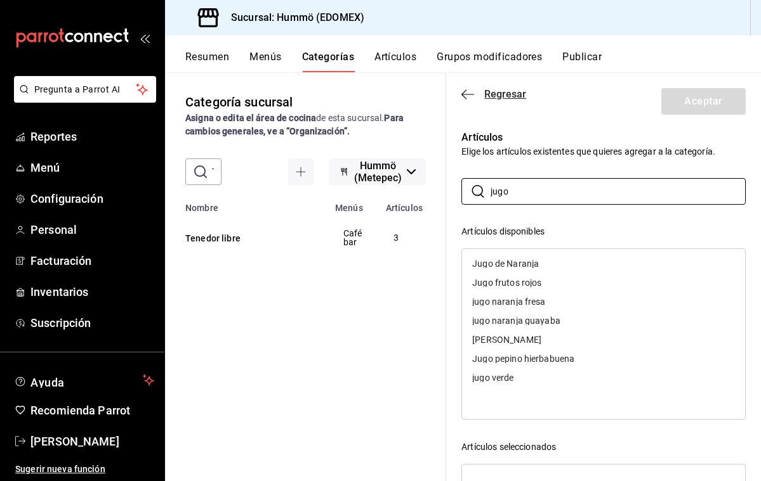
type input "jugo"
click at [461, 94] on icon "button" at bounding box center [467, 94] width 13 height 11
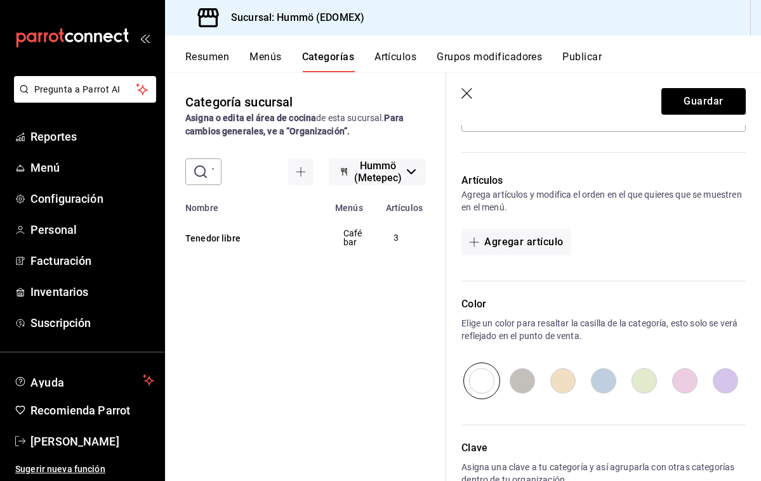
click at [400, 53] on button "Artículos" at bounding box center [395, 62] width 42 height 22
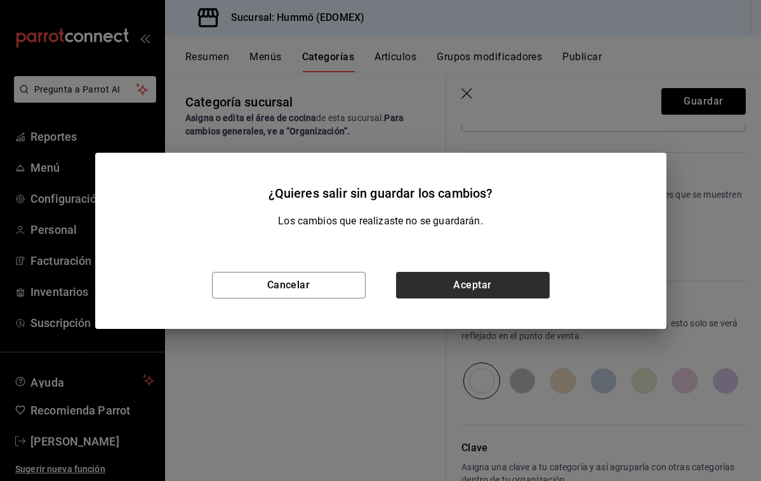
click at [461, 281] on button "Aceptar" at bounding box center [473, 285] width 154 height 27
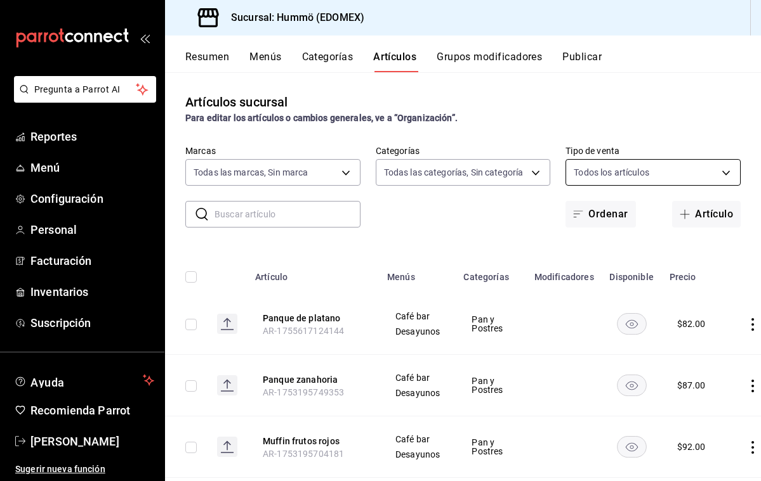
type input "75b1f412-a6e2-4be5-9263-e8b4cb89731e"
type input "c6eda419-0d1c-4a04-a94a-4badfdc76e9a,f51c0c50-d6fa-4664-9e32-08044c7f1fc5,dc56c…"
click at [698, 212] on button "Artículo" at bounding box center [706, 214] width 69 height 27
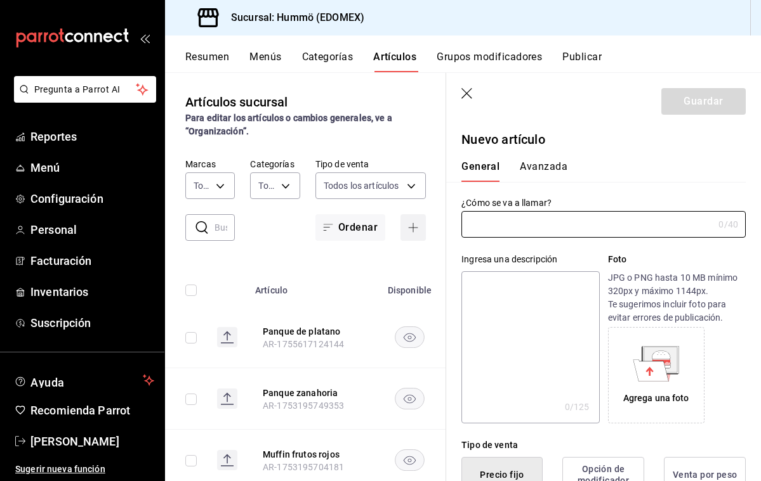
type input "AR-1756220742995"
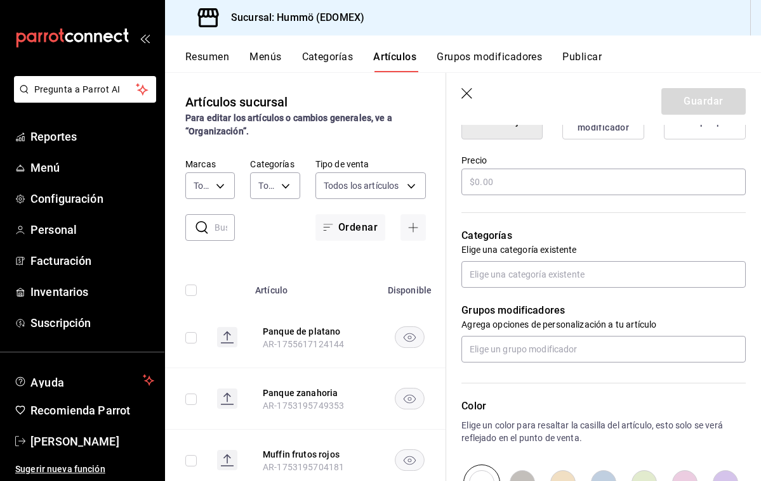
scroll to position [355, 0]
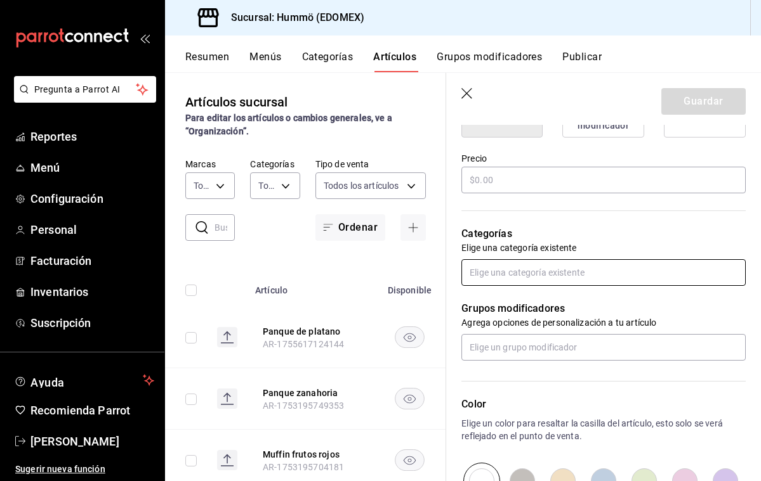
type input "Jugo del dia"
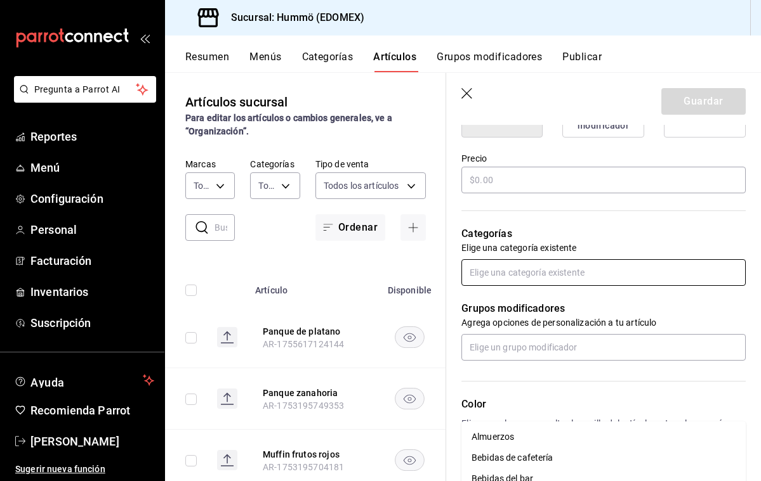
scroll to position [0, 0]
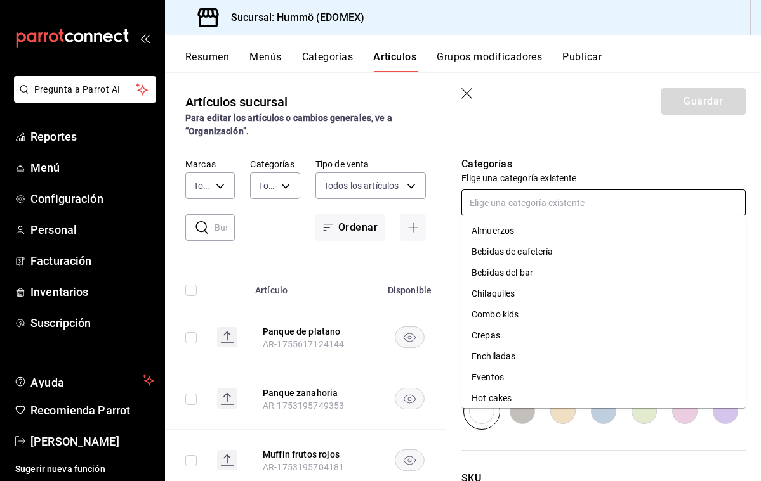
scroll to position [426, 0]
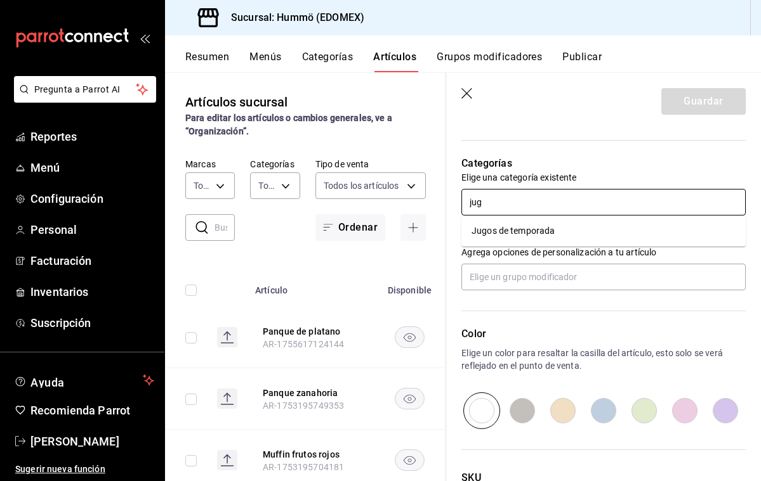
type input "jugo"
click at [517, 233] on li "Jugos de temporada" at bounding box center [603, 231] width 284 height 21
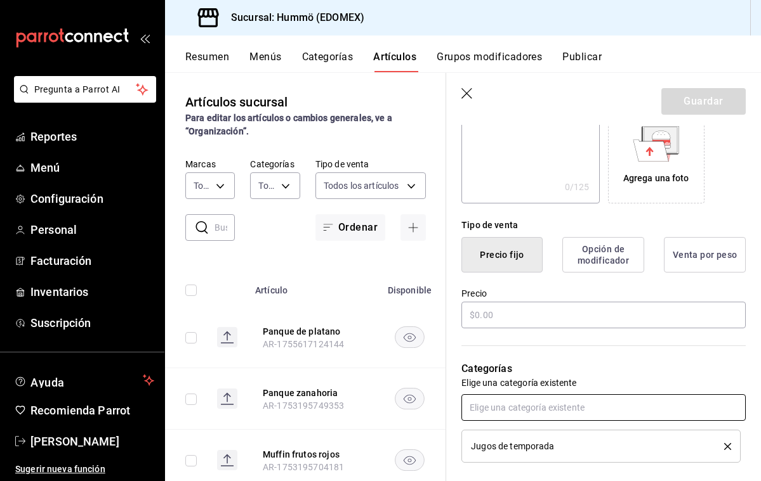
scroll to position [221, 0]
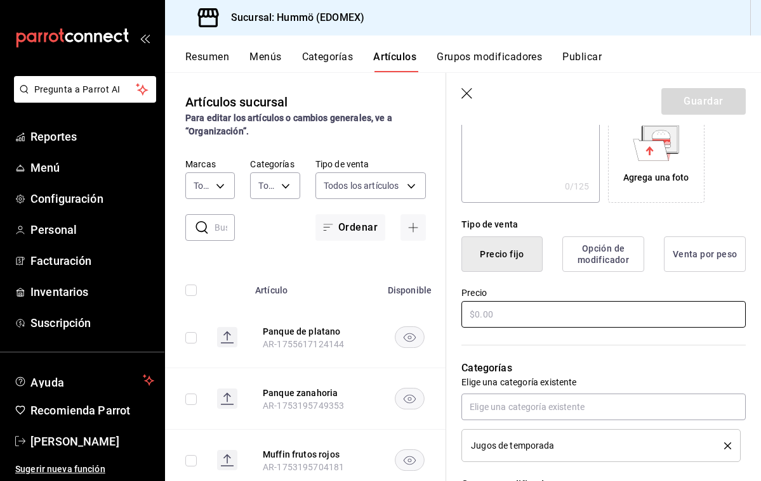
click at [476, 311] on input "text" at bounding box center [603, 314] width 284 height 27
type input "$0.00"
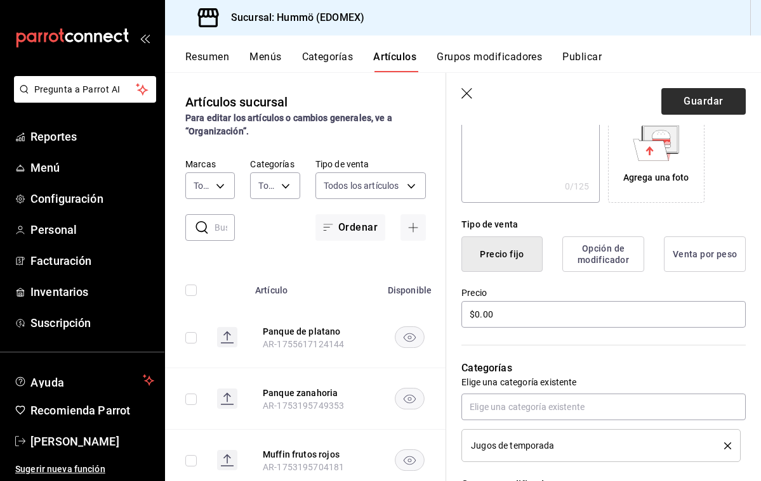
click at [698, 104] on button "Guardar" at bounding box center [703, 101] width 84 height 27
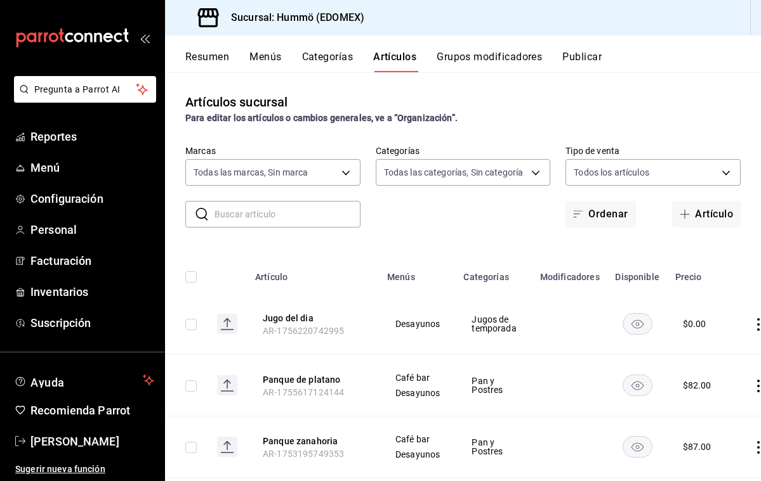
click at [318, 53] on button "Categorías" at bounding box center [327, 62] width 51 height 22
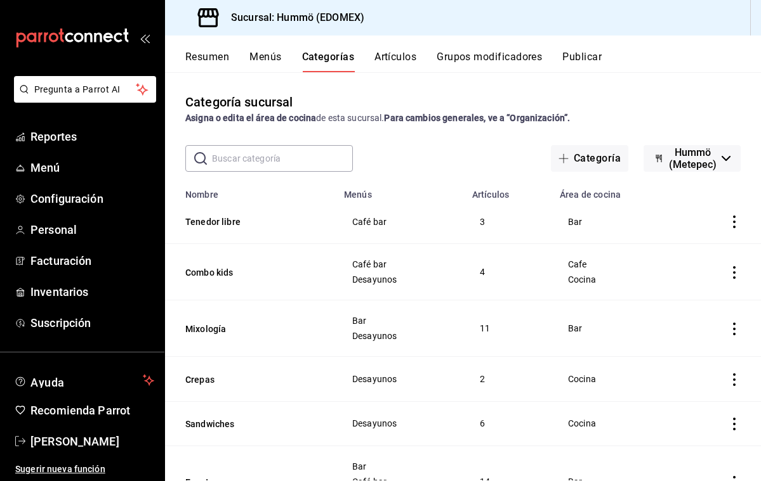
click at [235, 160] on input "text" at bounding box center [282, 158] width 141 height 25
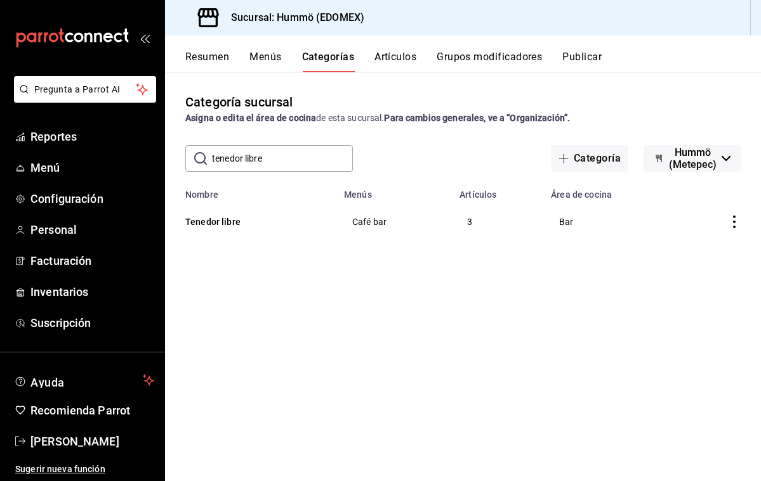
type input "tenedor libre"
click at [224, 223] on button "Tenedor libre" at bounding box center [248, 222] width 127 height 13
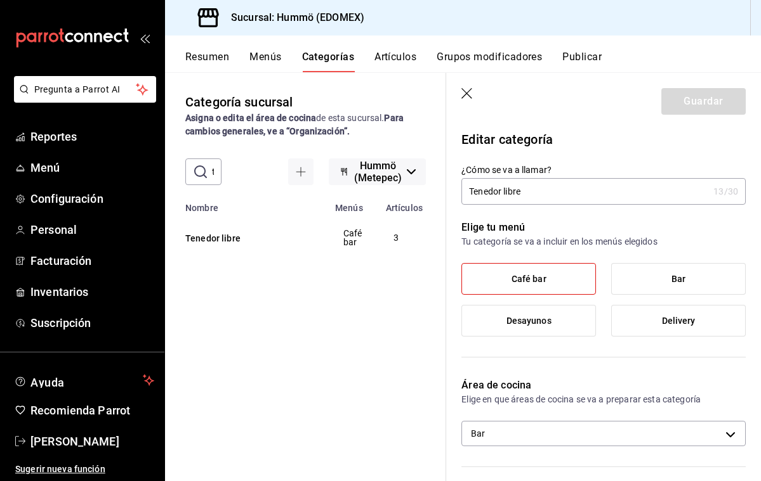
click at [541, 323] on span "Desayunos" at bounding box center [528, 321] width 45 height 11
click at [0, 0] on input "Desayunos" at bounding box center [0, 0] width 0 height 0
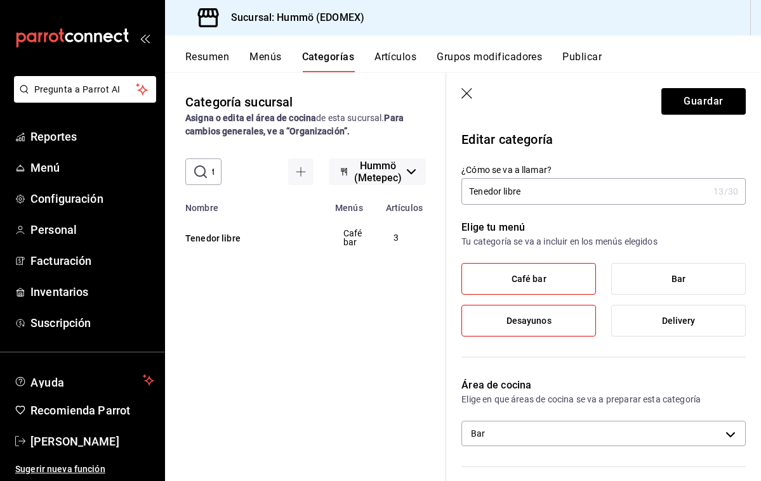
click at [552, 277] on label "Café bar" at bounding box center [528, 279] width 133 height 30
click at [0, 0] on input "Café bar" at bounding box center [0, 0] width 0 height 0
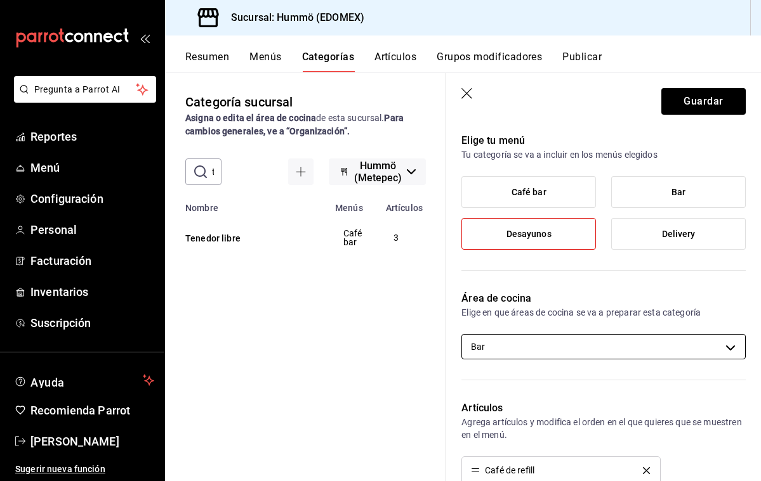
scroll to position [104, 0]
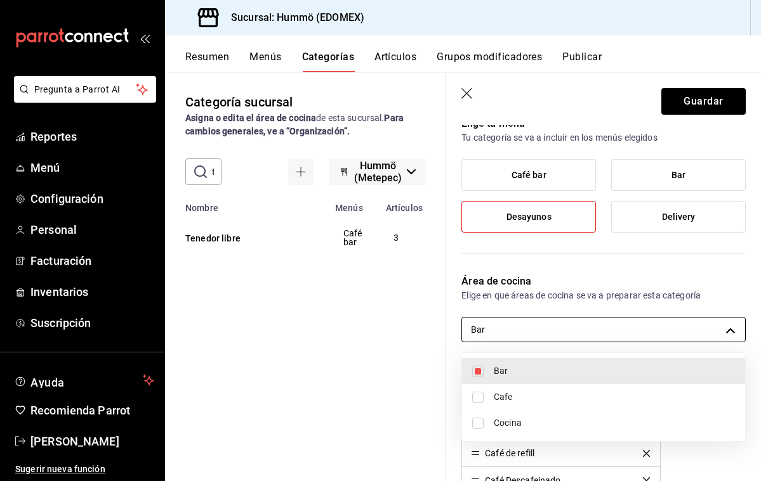
click at [560, 330] on body "Pregunta a Parrot AI Reportes Menú Configuración Personal Facturación Inventari…" at bounding box center [380, 240] width 761 height 481
click at [478, 422] on input "checkbox" at bounding box center [477, 423] width 11 height 11
checkbox input "true"
type input "825b754a-9a0e-4776-a166-f731ba94fa12,1cafc953-72d8-4a29-af6d-617bfa8ddccf"
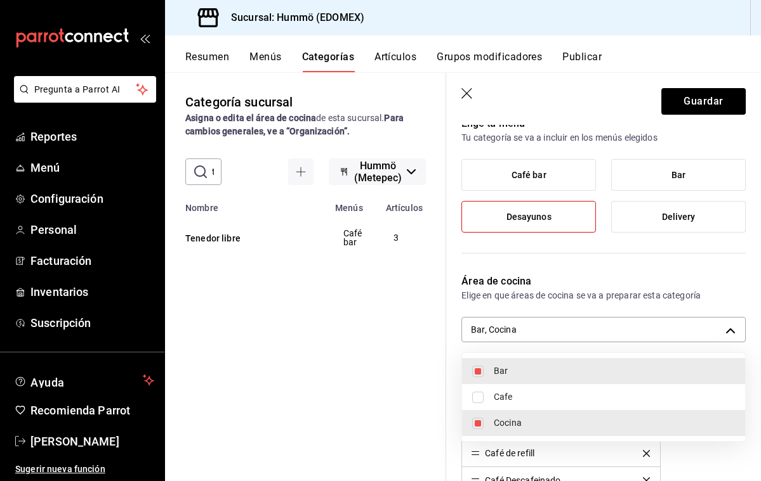
click at [476, 371] on input "checkbox" at bounding box center [477, 371] width 11 height 11
checkbox input "false"
type input "1cafc953-72d8-4a29-af6d-617bfa8ddccf"
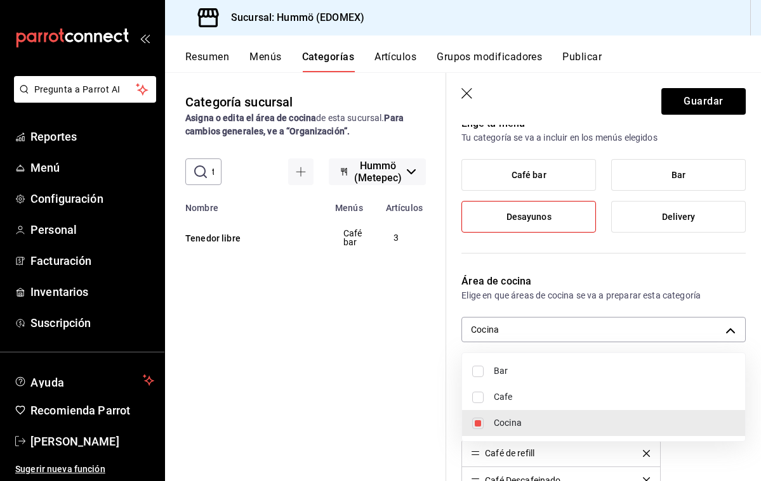
click at [645, 452] on div at bounding box center [380, 240] width 761 height 481
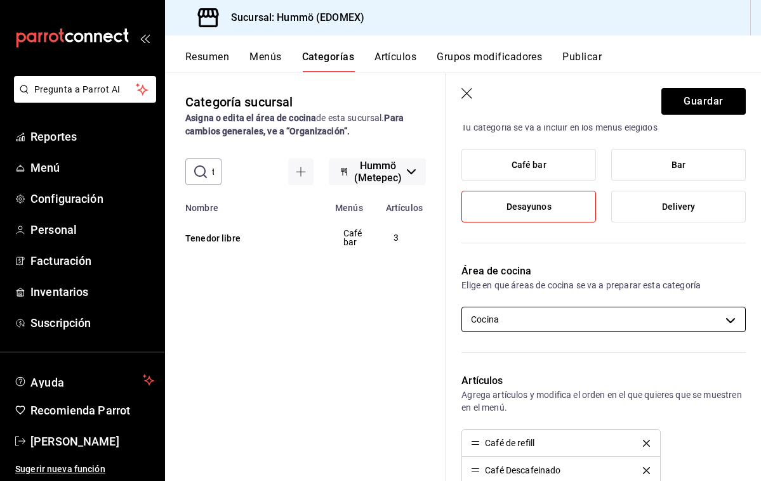
scroll to position [113, 0]
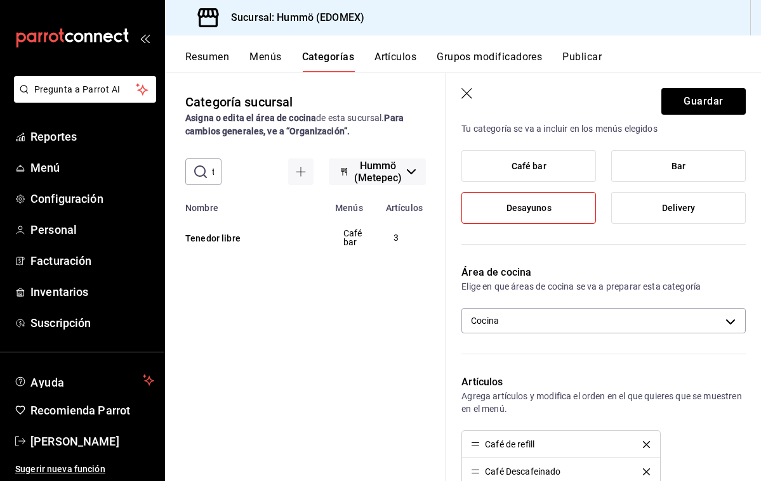
click at [646, 444] on icon "delete" at bounding box center [646, 445] width 7 height 7
click at [644, 445] on icon "delete" at bounding box center [646, 445] width 7 height 7
click at [646, 443] on icon "delete" at bounding box center [646, 445] width 7 height 7
click at [524, 448] on button "Agregar artículo" at bounding box center [515, 444] width 109 height 27
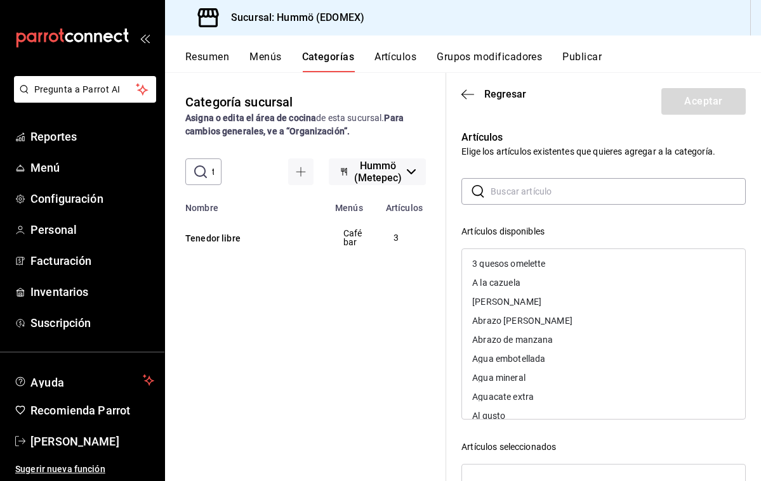
click at [500, 193] on input "text" at bounding box center [617, 191] width 255 height 25
click at [510, 282] on div "Jugo del dia" at bounding box center [496, 282] width 49 height 9
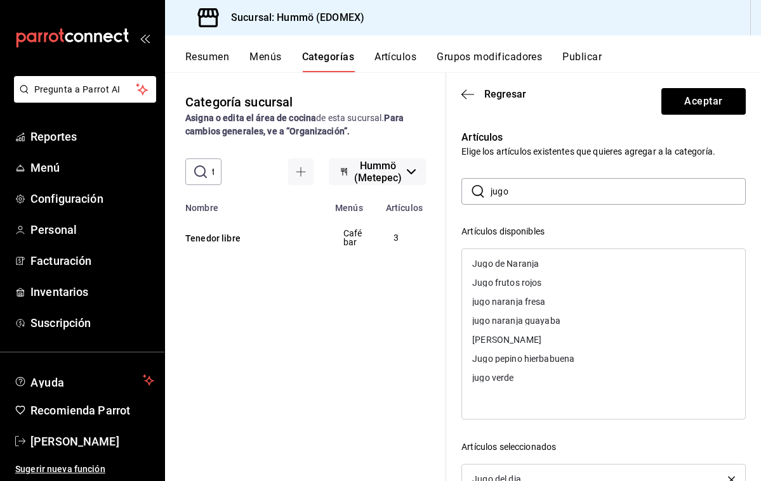
click at [513, 193] on input "jugo" at bounding box center [617, 191] width 255 height 25
type input "j"
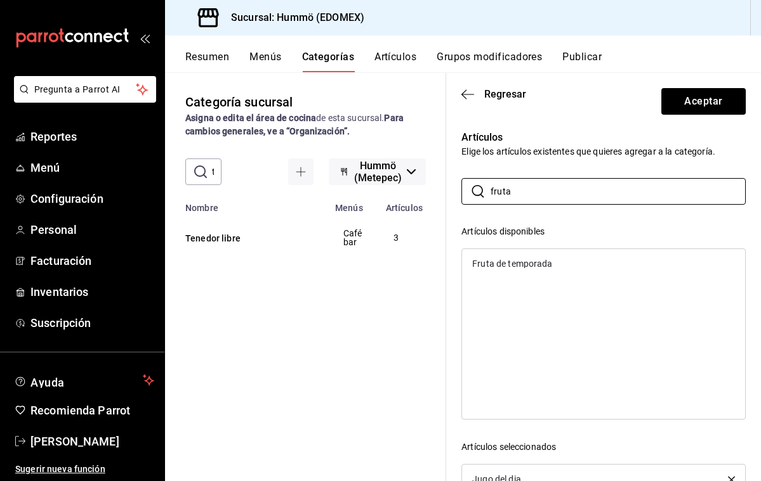
type input "fruta"
click at [504, 265] on div "Fruta de temporada" at bounding box center [512, 263] width 80 height 9
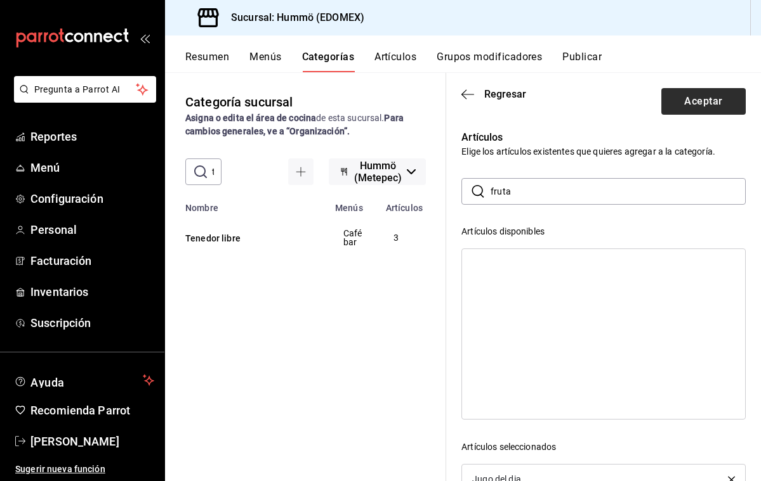
click at [704, 102] on button "Aceptar" at bounding box center [703, 101] width 84 height 27
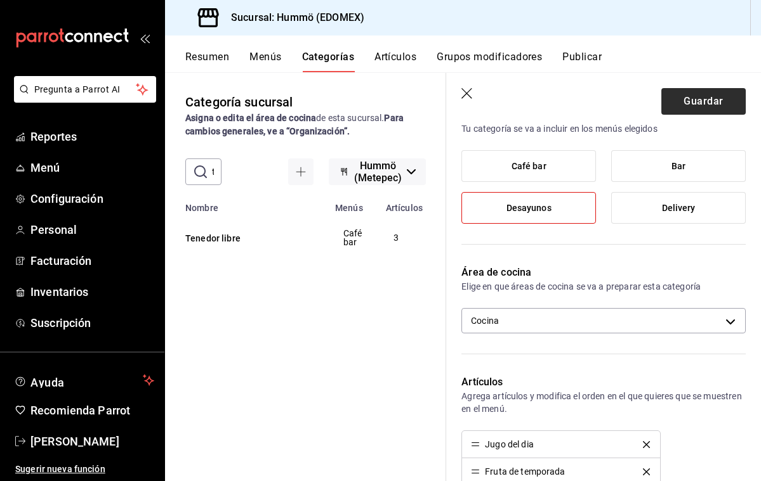
click at [704, 102] on button "Guardar" at bounding box center [703, 101] width 84 height 27
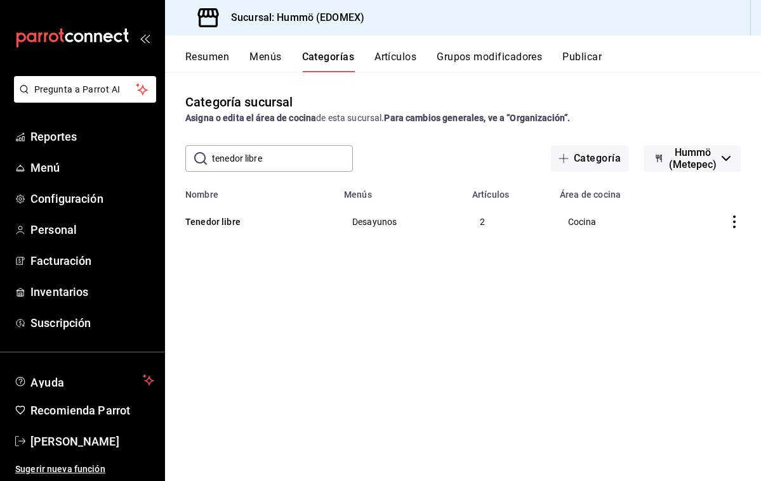
click at [256, 56] on button "Menús" at bounding box center [265, 62] width 32 height 22
